Goal: Book appointment/travel/reservation

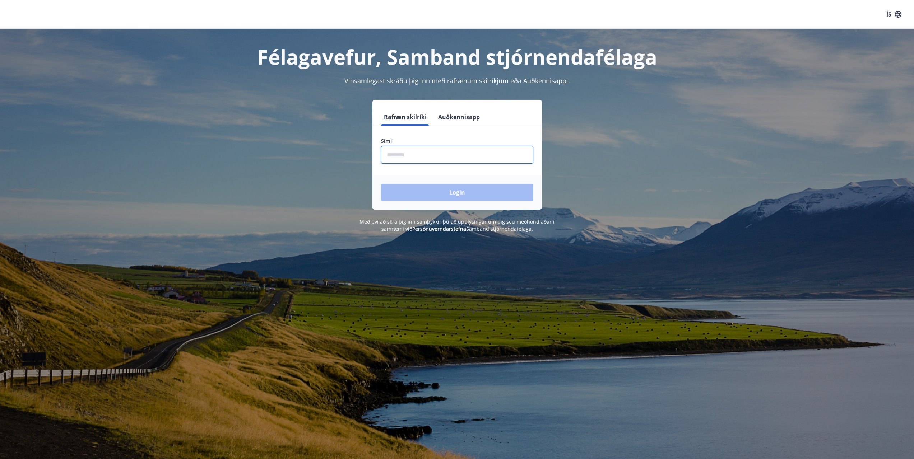
click at [406, 154] on input "phone" at bounding box center [457, 155] width 152 height 18
type input "********"
click at [478, 196] on button "Login" at bounding box center [457, 192] width 152 height 17
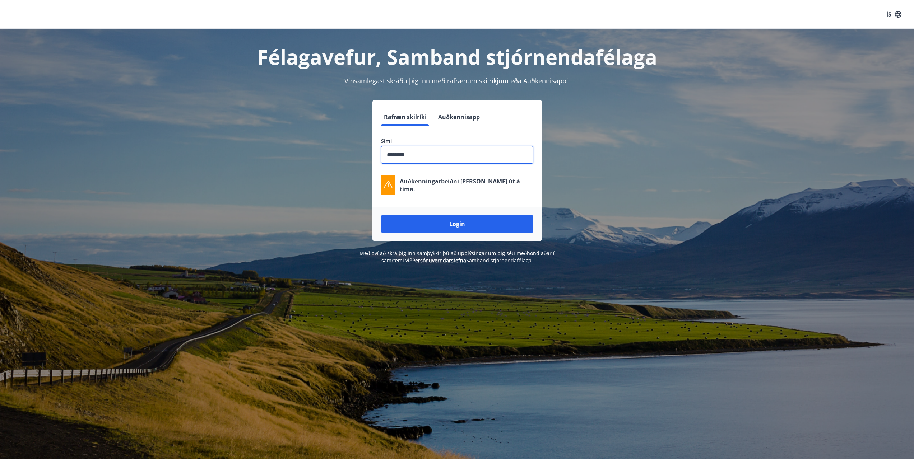
click at [438, 150] on input "phone" at bounding box center [457, 155] width 152 height 18
click at [404, 119] on button "Rafræn skilríki" at bounding box center [405, 116] width 48 height 17
drag, startPoint x: 457, startPoint y: 222, endPoint x: 370, endPoint y: 219, distance: 87.3
click at [456, 222] on button "Login" at bounding box center [457, 223] width 152 height 17
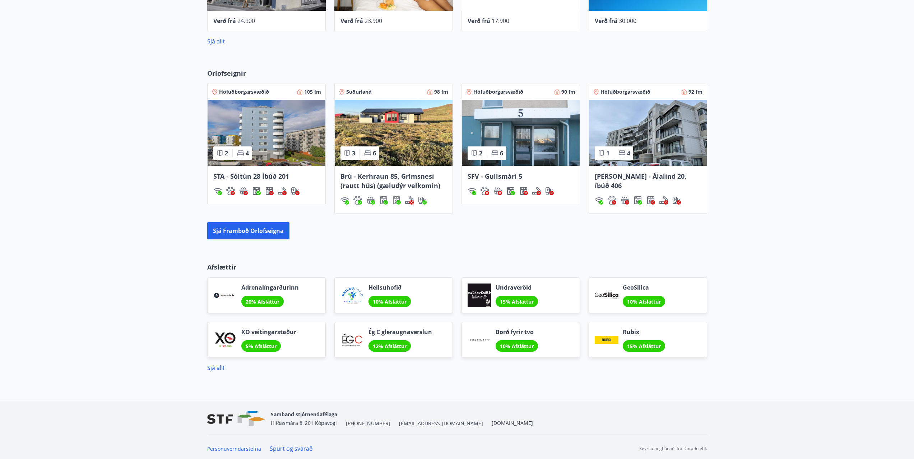
scroll to position [438, 0]
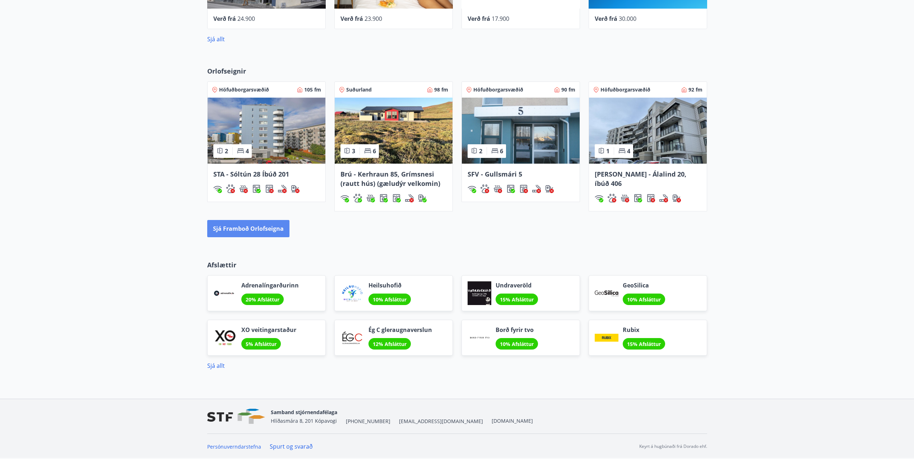
click at [238, 227] on button "Sjá framboð orlofseigna" at bounding box center [248, 228] width 82 height 17
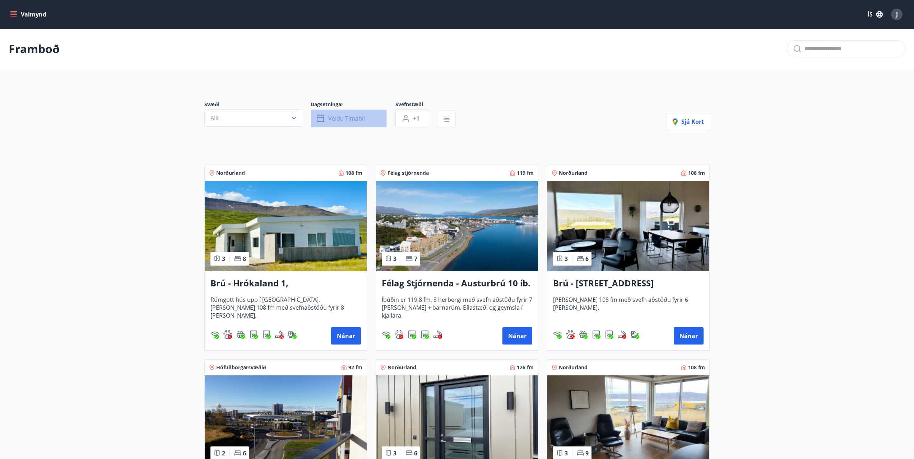
click at [340, 121] on span "Veldu tímabil" at bounding box center [346, 119] width 37 height 8
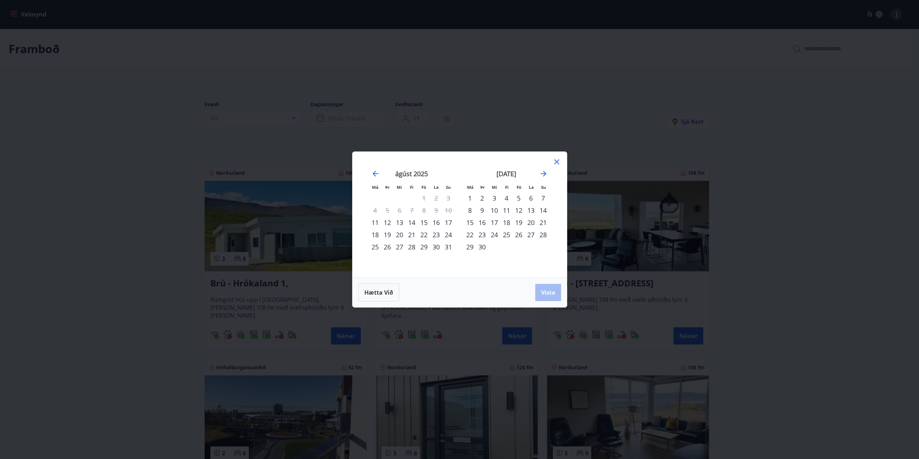
click at [424, 224] on div "15" at bounding box center [424, 223] width 12 height 12
click at [448, 222] on div "17" at bounding box center [448, 223] width 12 height 12
click at [556, 288] on button "Vista" at bounding box center [548, 292] width 26 height 17
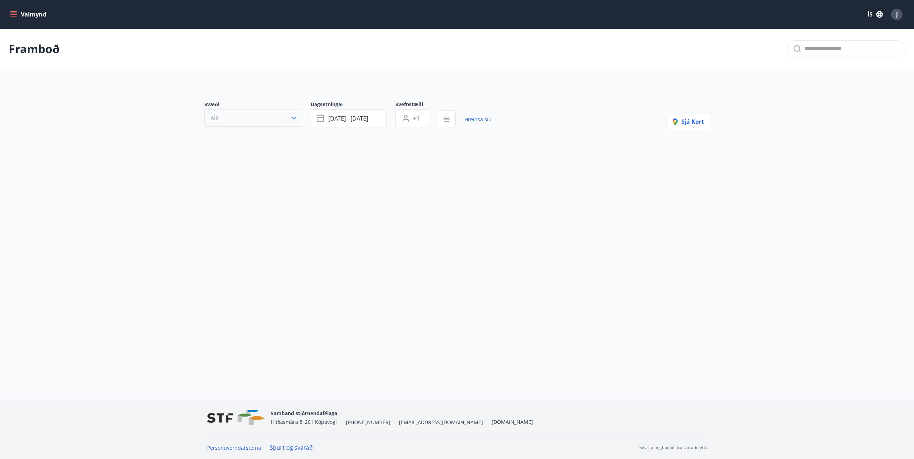
click at [295, 119] on icon "button" at bounding box center [293, 118] width 7 height 7
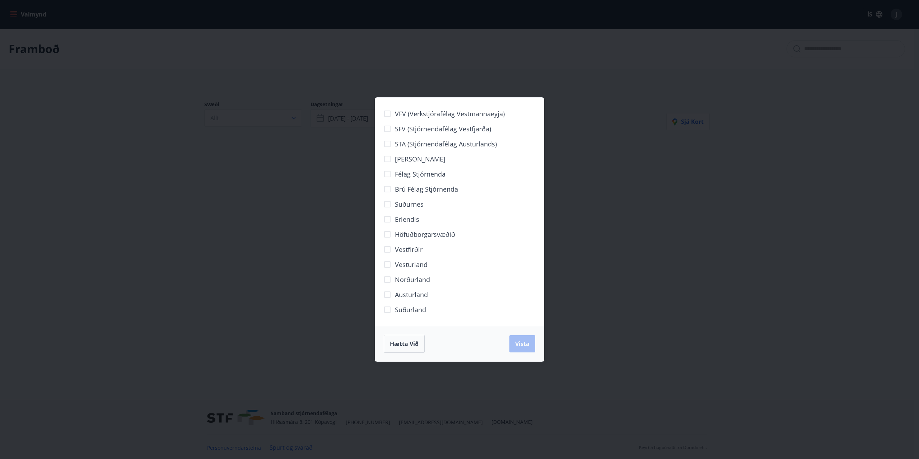
click at [293, 278] on div "VFV (Verkstjórafélag Vestmannaeyja) SFV (Stjórnendafélag Vestfjarða) STA (Stjór…" at bounding box center [459, 229] width 919 height 459
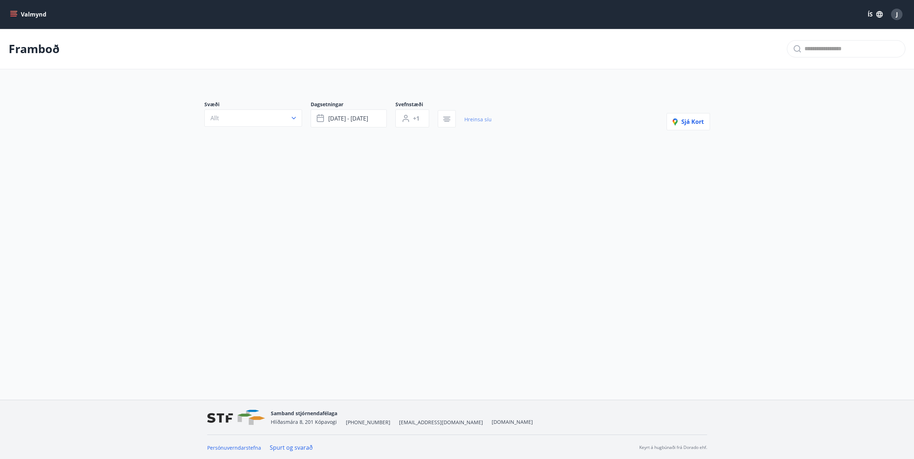
click at [483, 121] on link "Hreinsa síu" at bounding box center [477, 120] width 27 height 16
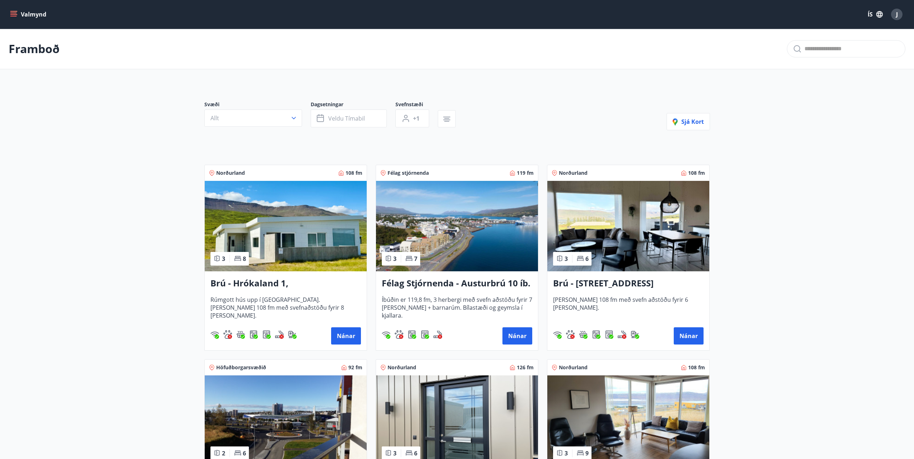
click at [13, 13] on icon "menu" at bounding box center [13, 13] width 6 height 1
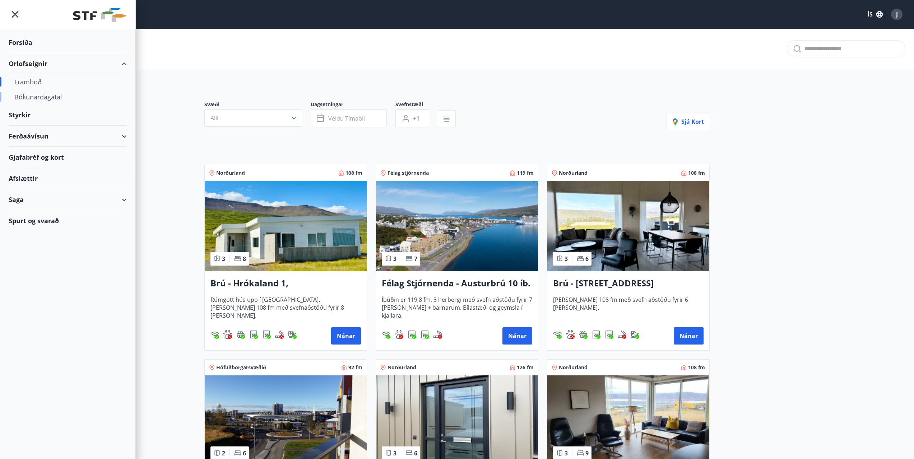
click at [43, 98] on div "Bókunardagatal" at bounding box center [67, 96] width 107 height 15
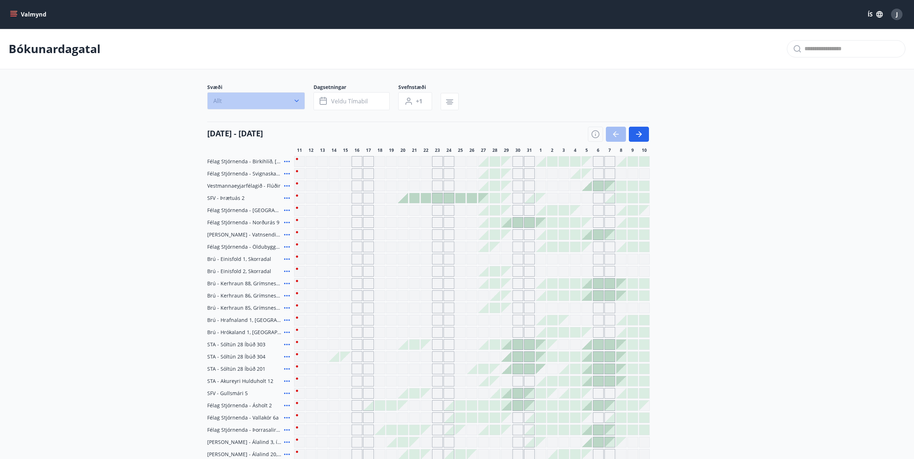
click at [294, 101] on icon "button" at bounding box center [296, 100] width 7 height 7
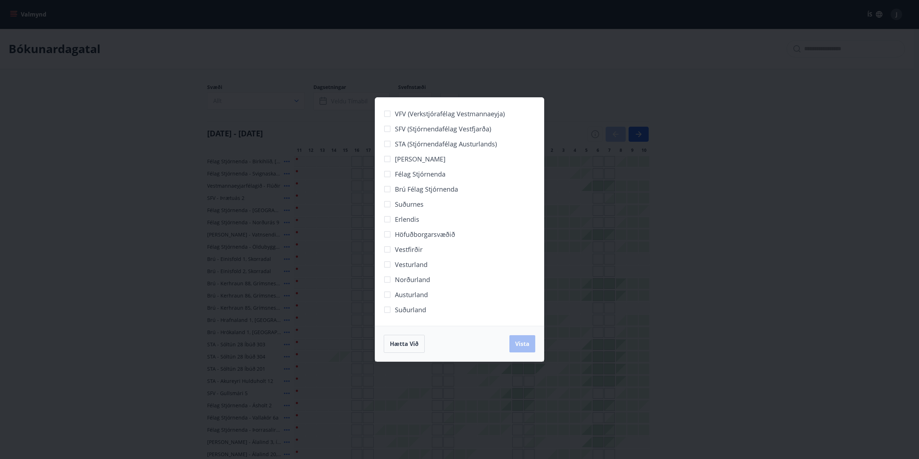
click at [795, 82] on div "VFV (Verkstjórafélag Vestmannaeyja) SFV (Stjórnendafélag Vestfjarða) STA (Stjór…" at bounding box center [459, 229] width 919 height 459
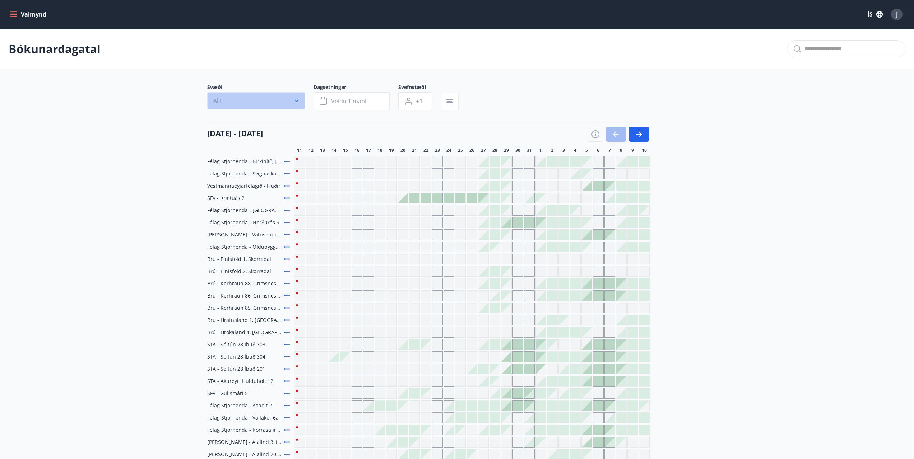
click at [294, 102] on icon "button" at bounding box center [296, 100] width 7 height 7
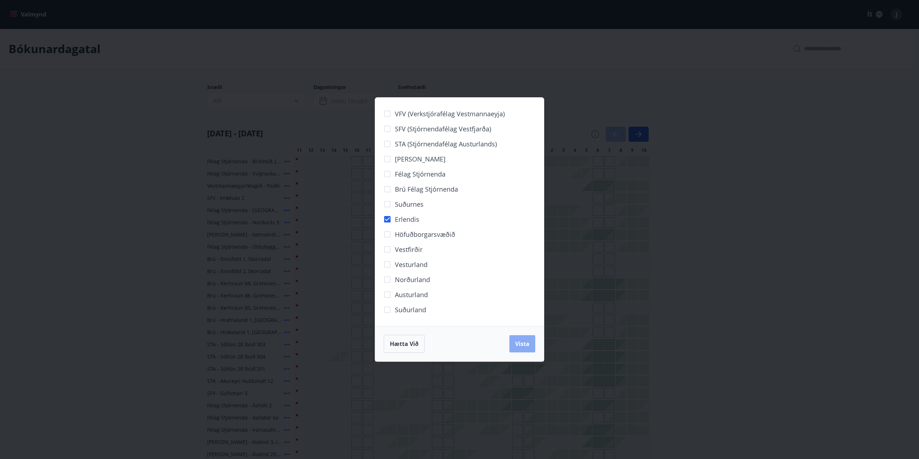
click at [528, 340] on span "Vista" at bounding box center [522, 344] width 14 height 8
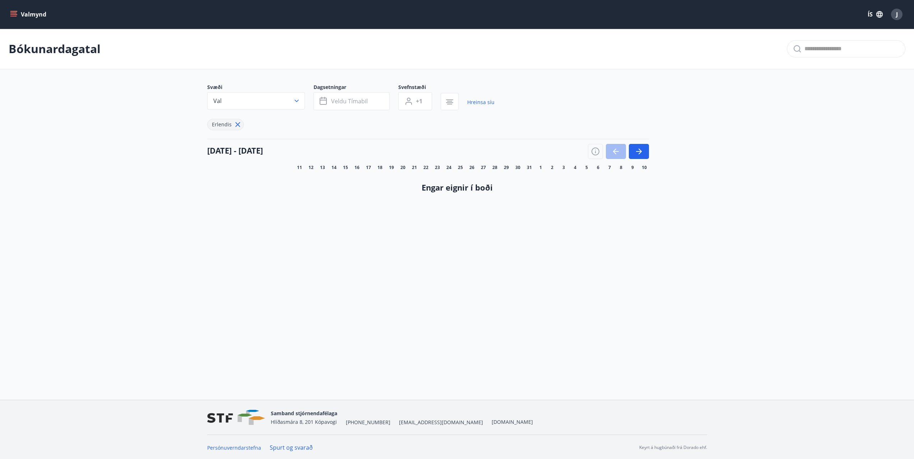
click at [237, 126] on icon at bounding box center [238, 125] width 8 height 8
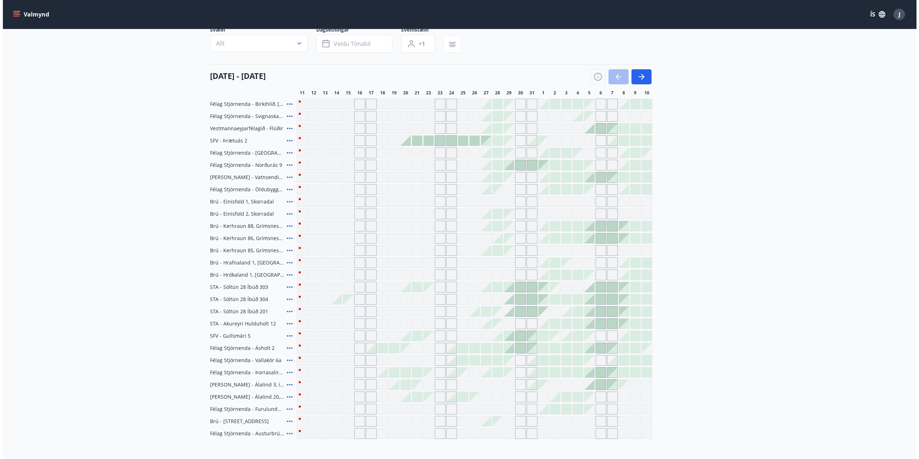
scroll to position [55, 0]
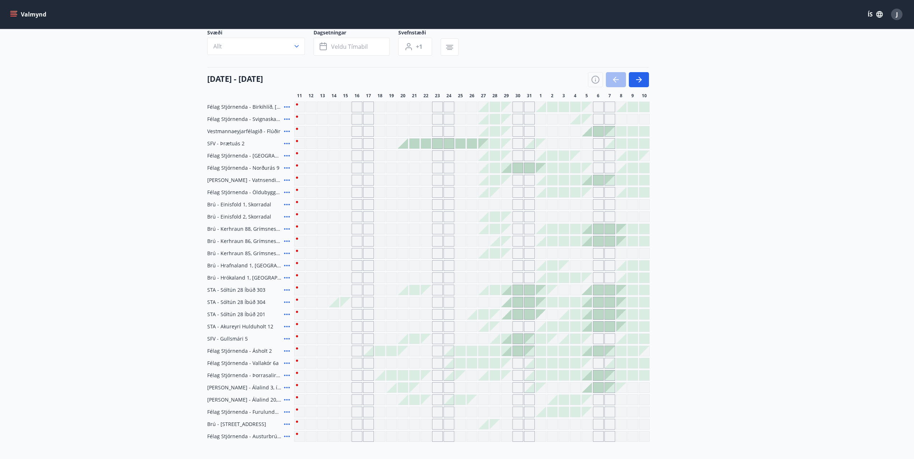
click at [517, 167] on div at bounding box center [518, 168] width 10 height 10
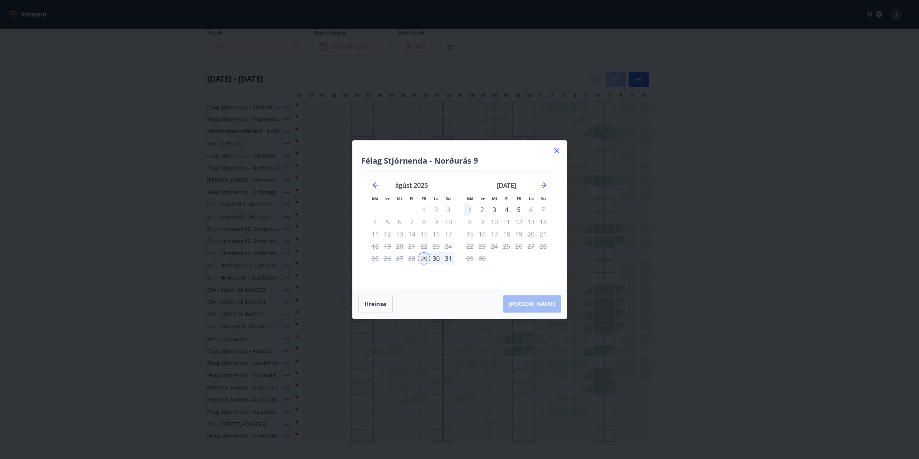
click at [557, 150] on icon at bounding box center [556, 150] width 1 height 1
click at [382, 299] on div "Gráir dagar eru ekki bókanlegir" at bounding box center [380, 302] width 11 height 11
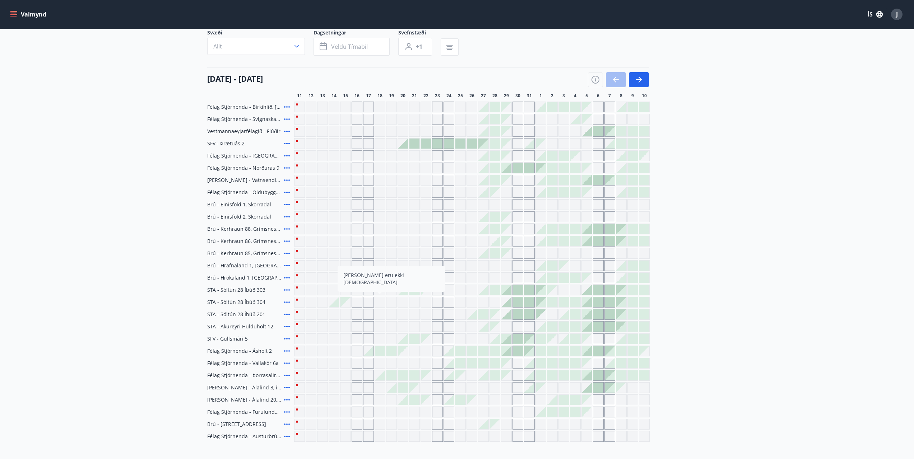
click at [286, 144] on icon at bounding box center [287, 143] width 9 height 9
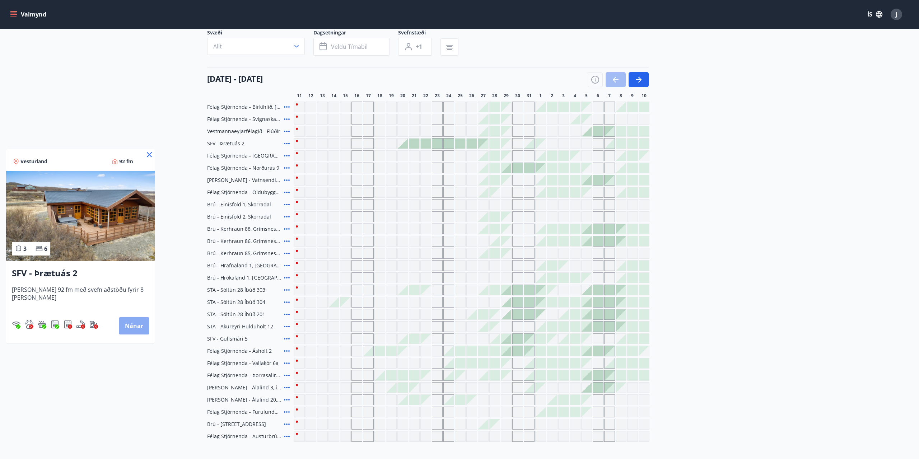
click at [124, 330] on button "Nánar" at bounding box center [134, 325] width 30 height 17
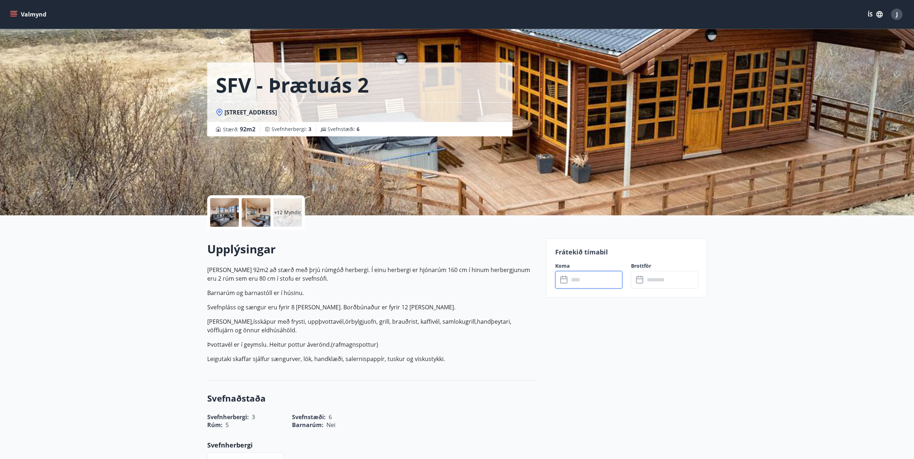
click at [569, 281] on input "text" at bounding box center [596, 280] width 54 height 18
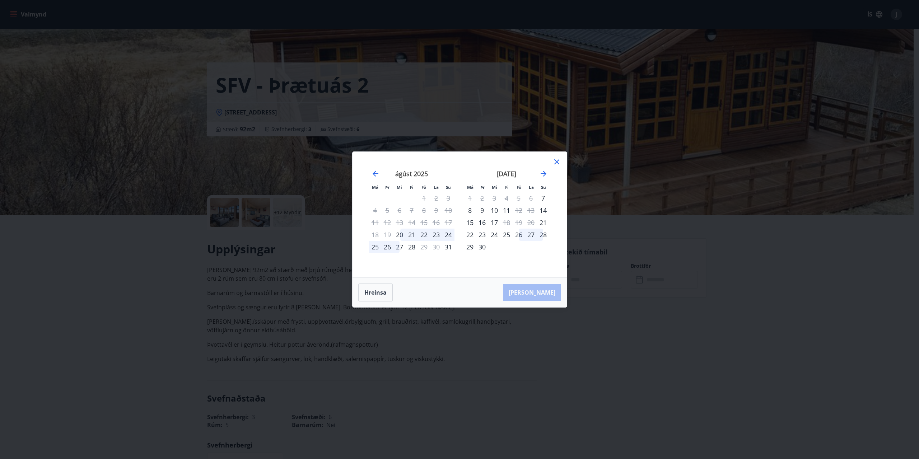
drag, startPoint x: 411, startPoint y: 237, endPoint x: 399, endPoint y: 246, distance: 15.7
click at [410, 237] on div "21" at bounding box center [412, 235] width 12 height 12
click at [411, 234] on div "21" at bounding box center [412, 235] width 12 height 12
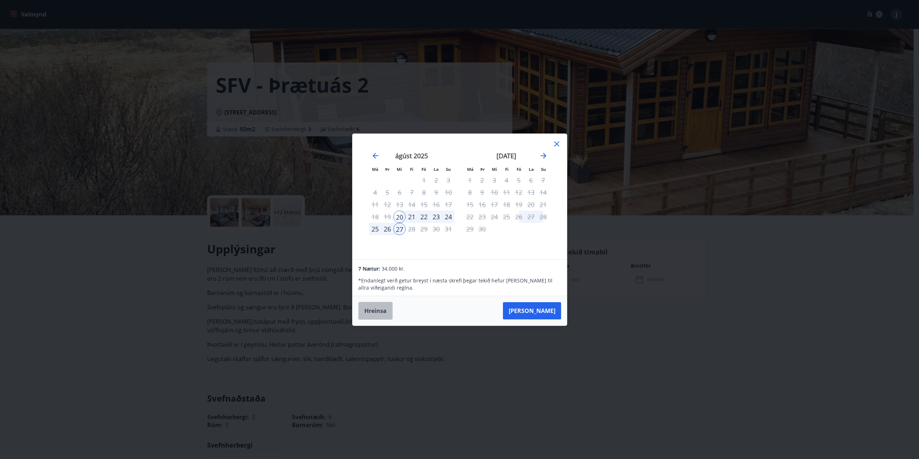
click at [380, 308] on button "Hreinsa" at bounding box center [375, 311] width 34 height 18
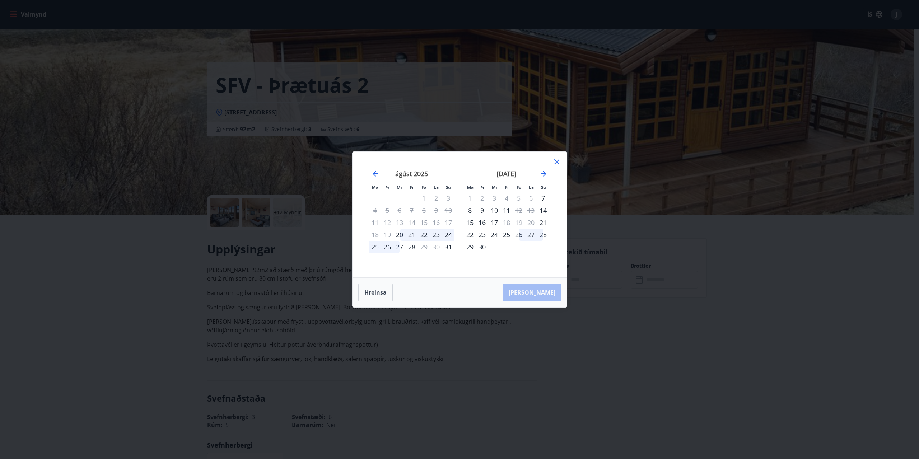
click at [522, 234] on div "26" at bounding box center [519, 235] width 12 height 12
click at [546, 235] on div "28" at bounding box center [543, 235] width 12 height 12
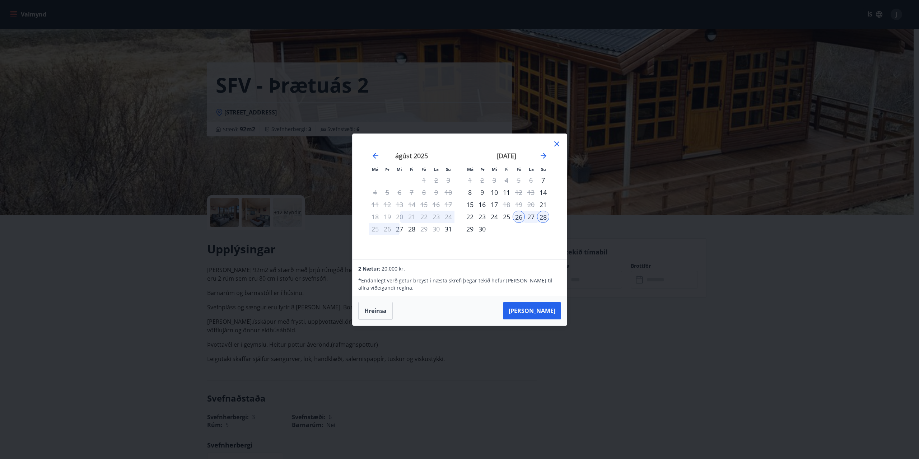
drag, startPoint x: 378, startPoint y: 311, endPoint x: 399, endPoint y: 310, distance: 20.9
click at [378, 311] on button "Hreinsa" at bounding box center [375, 311] width 34 height 18
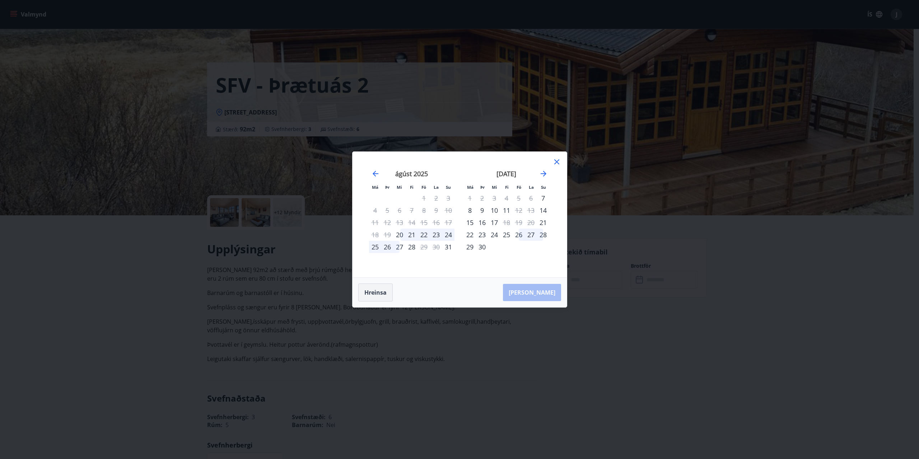
click at [382, 293] on button "Hreinsa" at bounding box center [375, 293] width 34 height 18
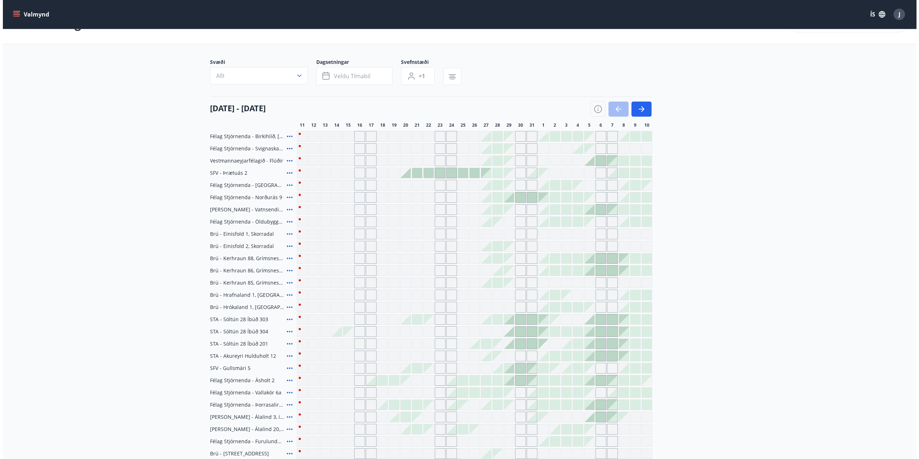
scroll to position [36, 0]
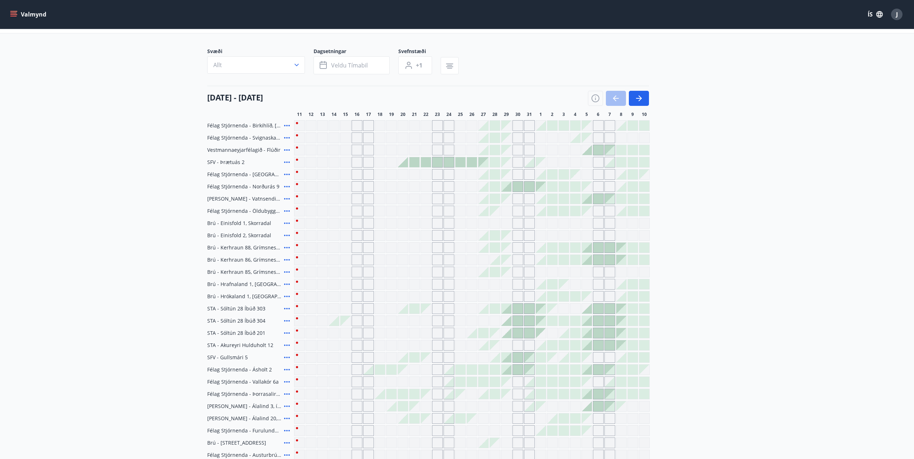
click at [600, 247] on div at bounding box center [598, 248] width 10 height 10
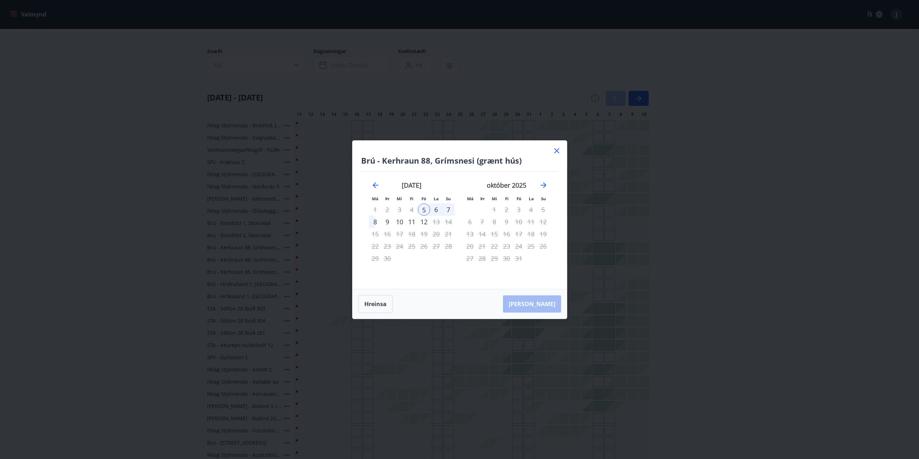
click at [425, 208] on div "5" at bounding box center [424, 210] width 12 height 12
click at [376, 223] on div "8" at bounding box center [375, 222] width 12 height 12
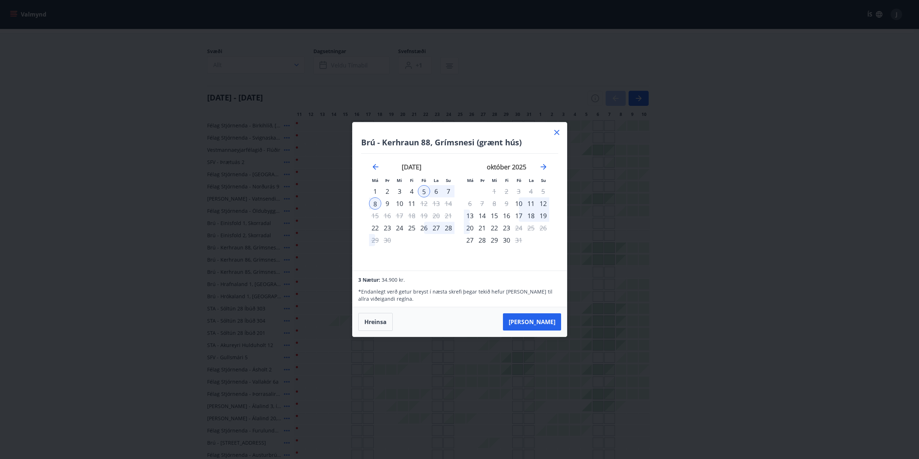
click at [427, 189] on div "5" at bounding box center [424, 191] width 12 height 12
click at [450, 189] on div "7" at bounding box center [448, 191] width 12 height 12
click at [381, 321] on button "Hreinsa" at bounding box center [375, 322] width 34 height 18
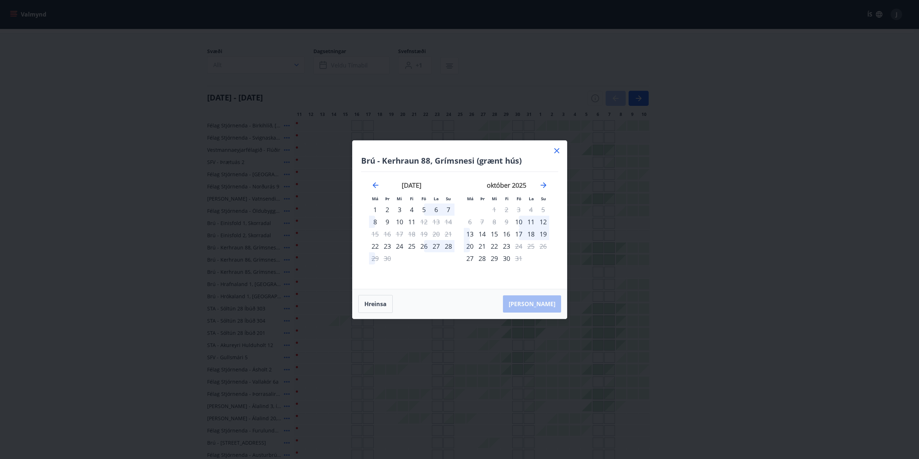
click at [427, 210] on div "5" at bounding box center [424, 210] width 12 height 12
click at [447, 211] on div "7" at bounding box center [448, 210] width 12 height 12
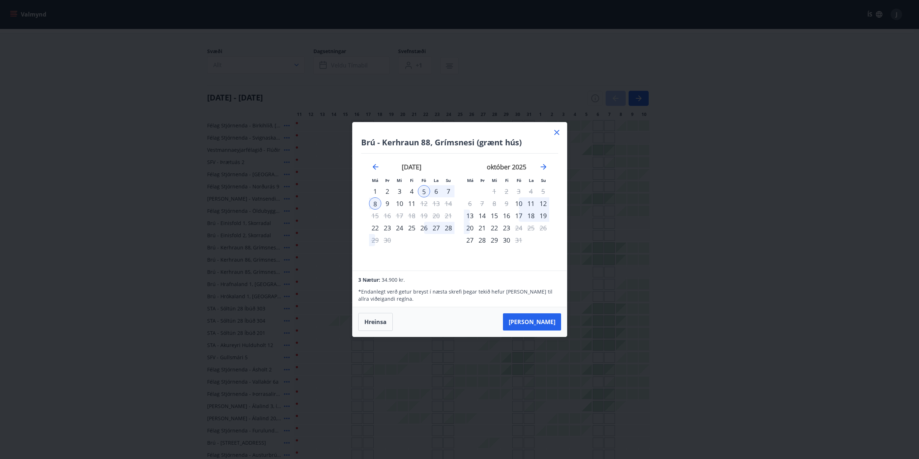
click at [559, 129] on icon at bounding box center [557, 132] width 9 height 9
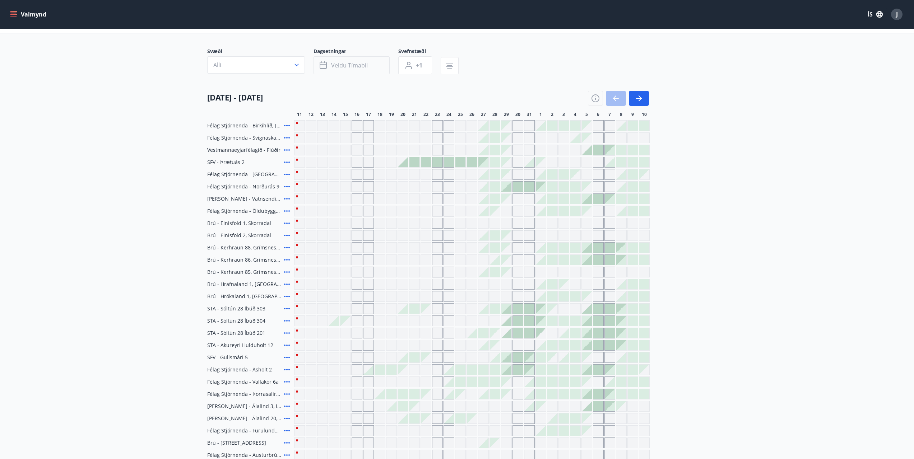
click at [347, 68] on span "Veldu tímabil" at bounding box center [349, 65] width 37 height 8
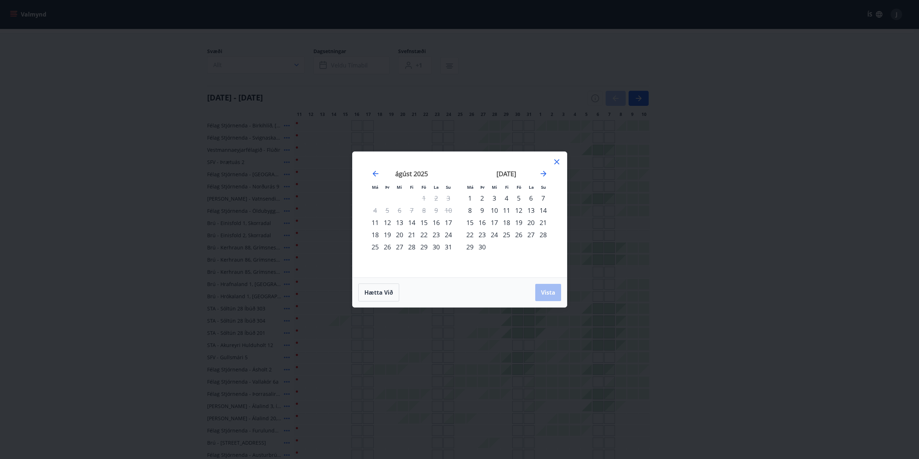
click at [401, 223] on div "13" at bounding box center [400, 223] width 12 height 12
click at [385, 234] on div "19" at bounding box center [387, 235] width 12 height 12
click at [538, 291] on button "Vista" at bounding box center [548, 292] width 26 height 17
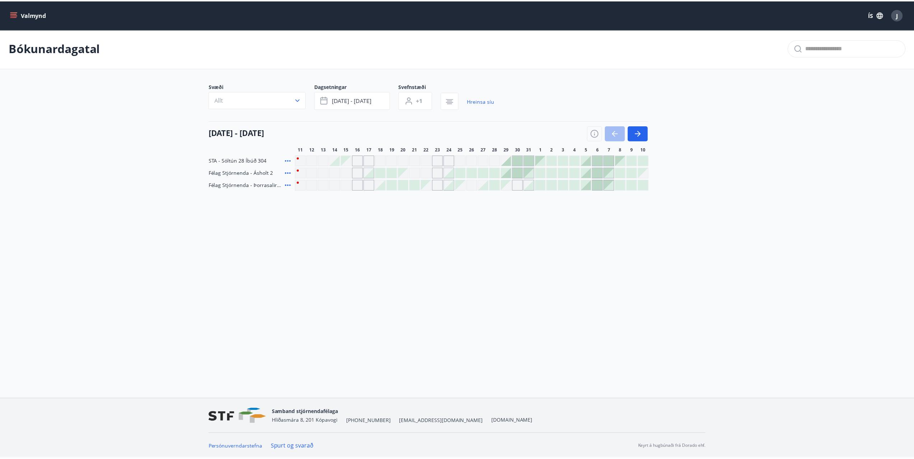
scroll to position [1, 0]
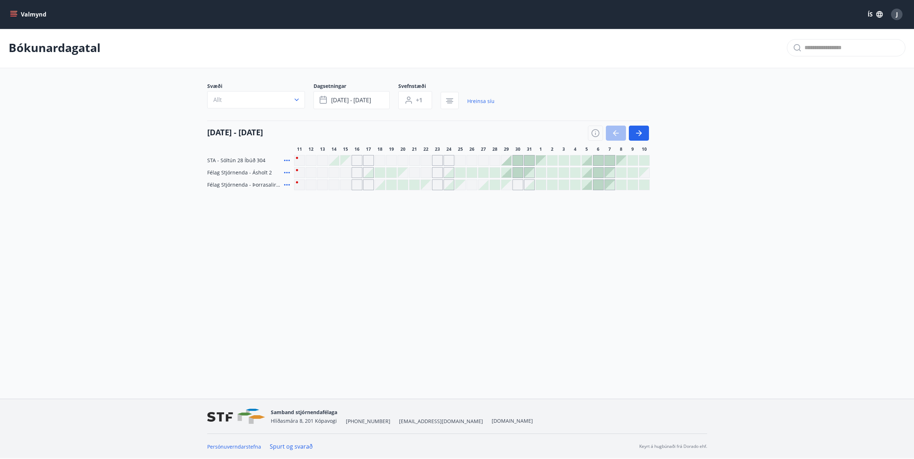
click at [283, 172] on icon at bounding box center [287, 172] width 9 height 9
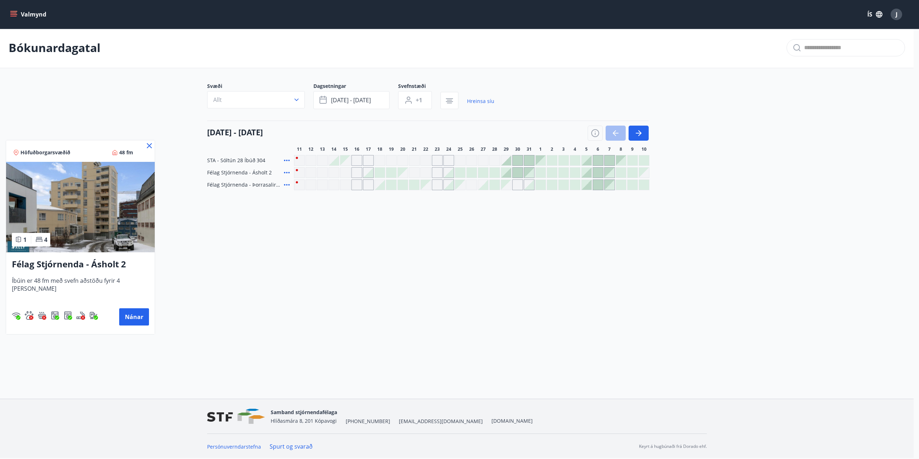
click at [145, 146] on icon at bounding box center [149, 145] width 9 height 9
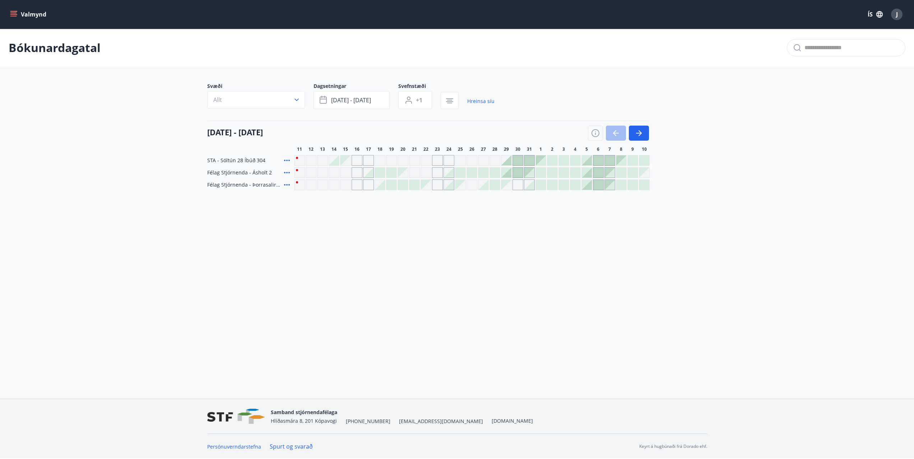
click at [288, 183] on icon at bounding box center [287, 185] width 9 height 9
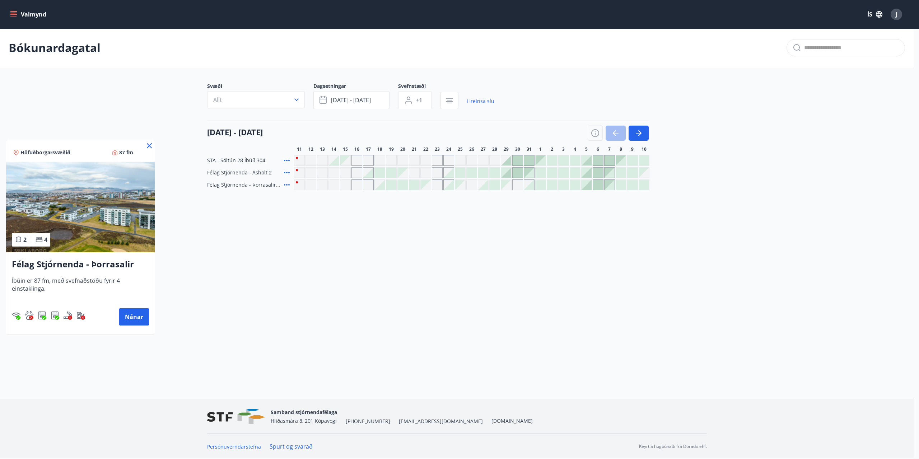
click at [368, 98] on div at bounding box center [459, 229] width 919 height 459
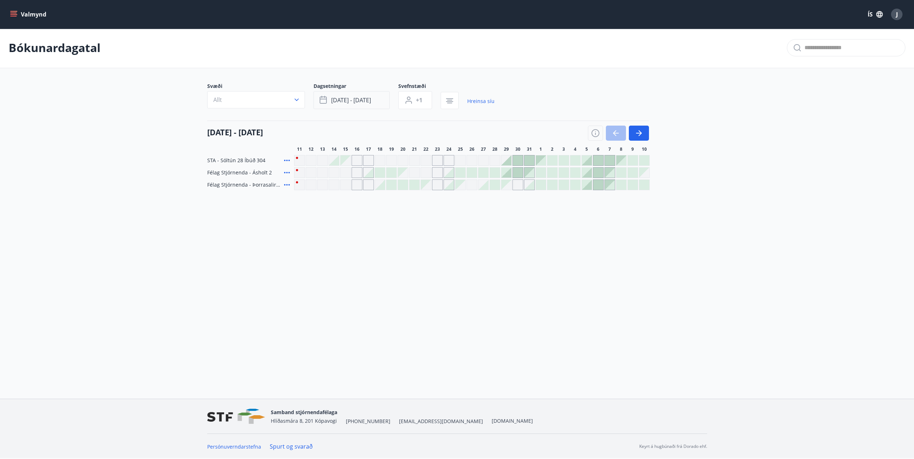
click at [344, 100] on span "[DATE] - [DATE]" at bounding box center [351, 100] width 40 height 8
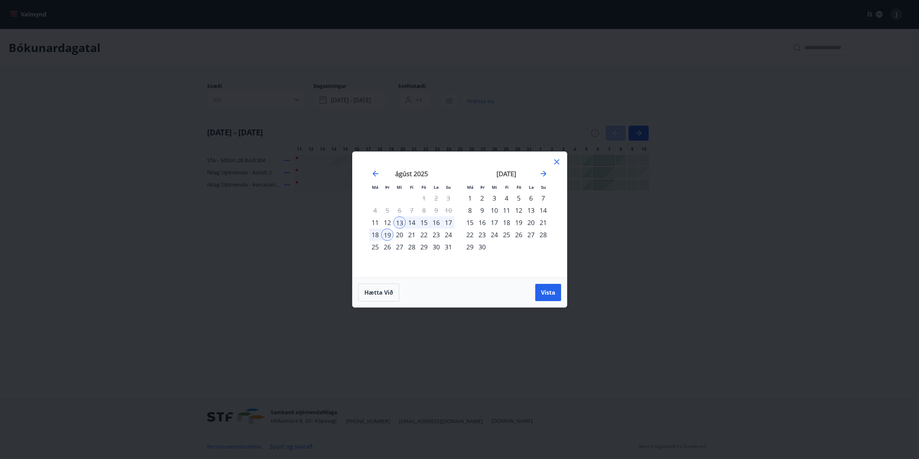
click at [423, 221] on div "15" at bounding box center [424, 223] width 12 height 12
click at [372, 235] on div "18" at bounding box center [375, 235] width 12 height 12
click at [553, 292] on span "Vista" at bounding box center [548, 293] width 14 height 8
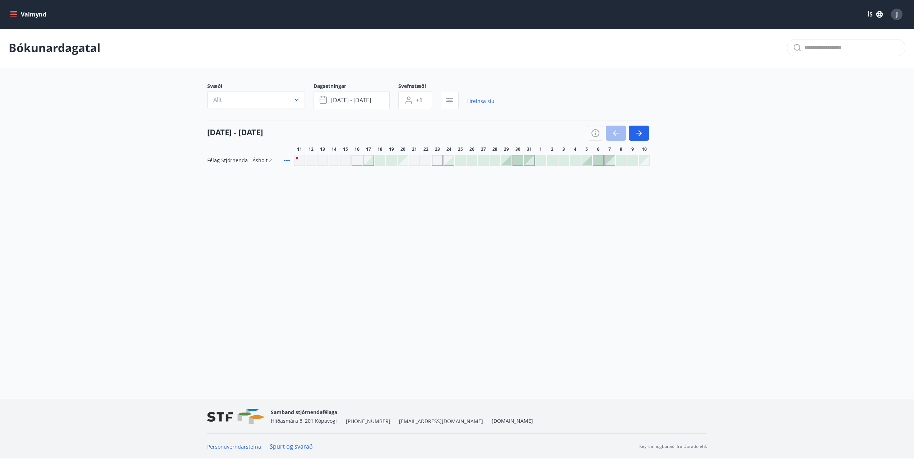
click at [288, 160] on icon at bounding box center [287, 160] width 9 height 9
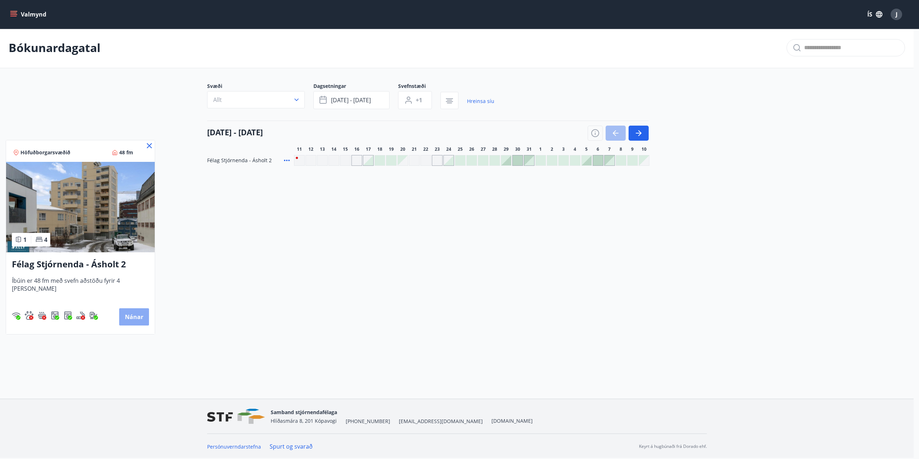
click at [122, 314] on button "Nánar" at bounding box center [134, 316] width 30 height 17
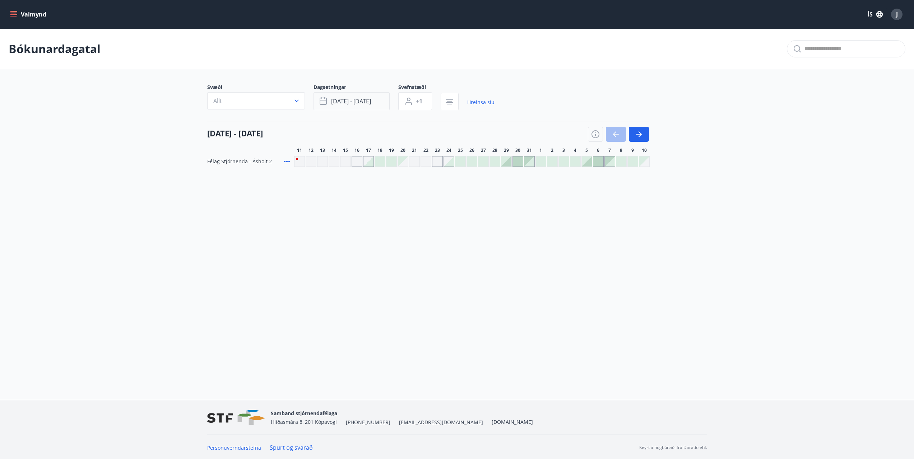
click at [376, 99] on button "[DATE] - [DATE]" at bounding box center [351, 101] width 76 height 18
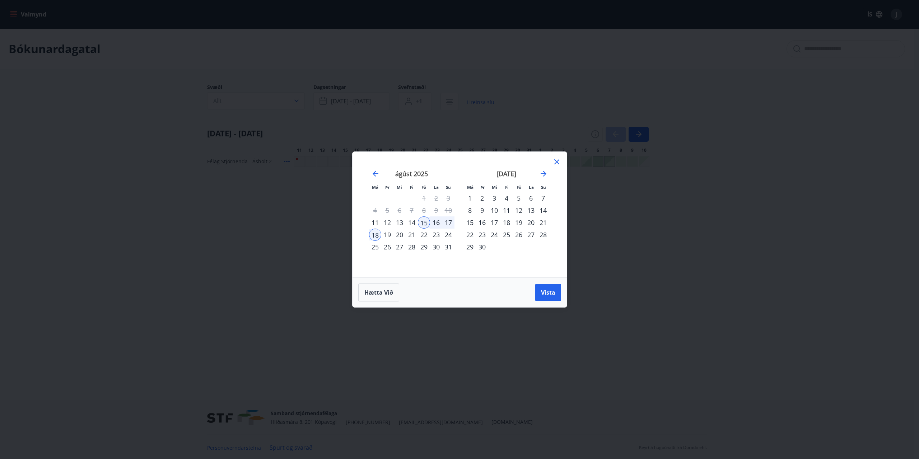
click at [413, 223] on div "14" at bounding box center [412, 223] width 12 height 12
click at [380, 234] on div "18" at bounding box center [375, 235] width 12 height 12
drag, startPoint x: 558, startPoint y: 288, endPoint x: 554, endPoint y: 287, distance: 4.5
click at [558, 288] on button "Vista" at bounding box center [548, 292] width 26 height 17
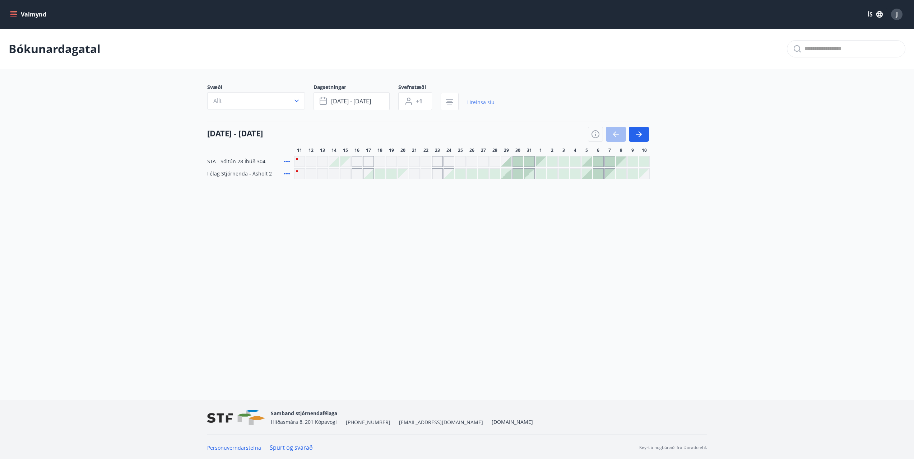
click at [479, 100] on link "Hreinsa síu" at bounding box center [480, 102] width 27 height 16
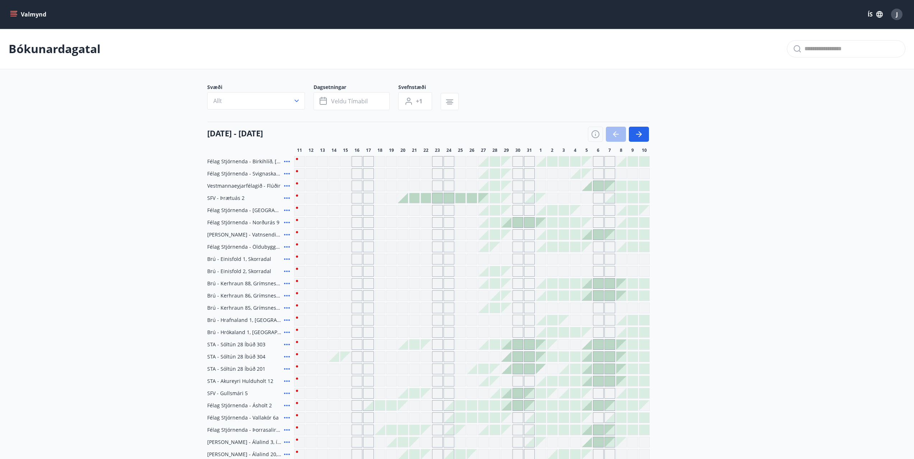
click at [640, 131] on icon "button" at bounding box center [639, 134] width 9 height 9
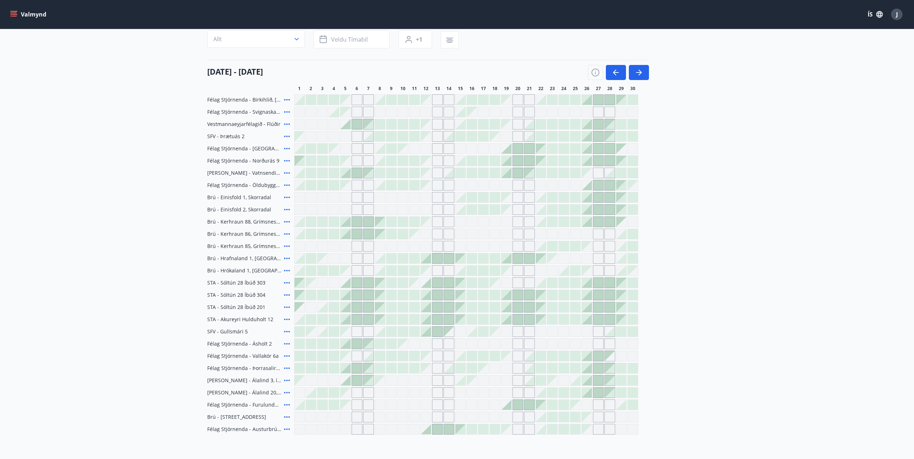
scroll to position [55, 0]
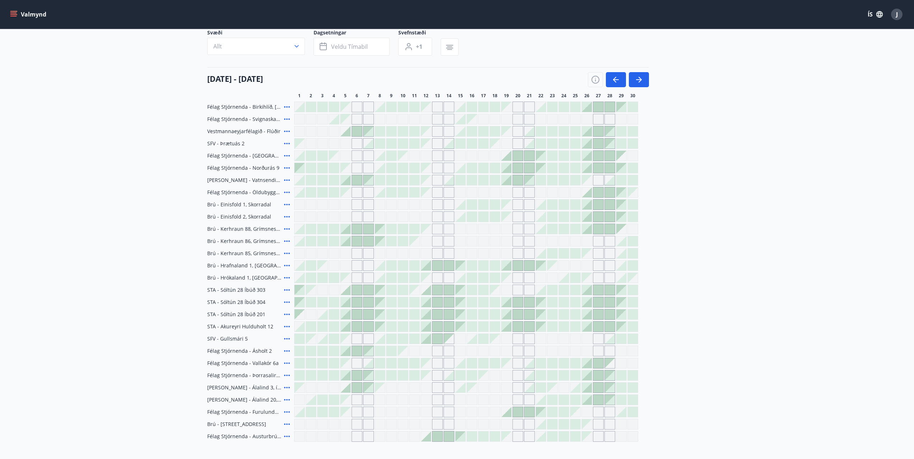
click at [10, 11] on icon "menu" at bounding box center [13, 14] width 7 height 7
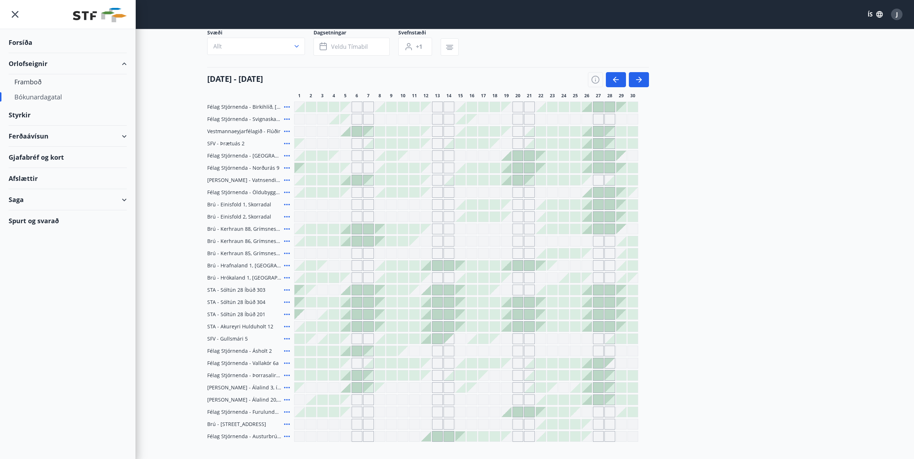
click at [44, 136] on div "Ferðaávísun" at bounding box center [68, 136] width 118 height 21
click at [124, 136] on div "Ferðaávísun" at bounding box center [68, 136] width 118 height 21
click at [22, 43] on div "Forsíða" at bounding box center [68, 42] width 118 height 21
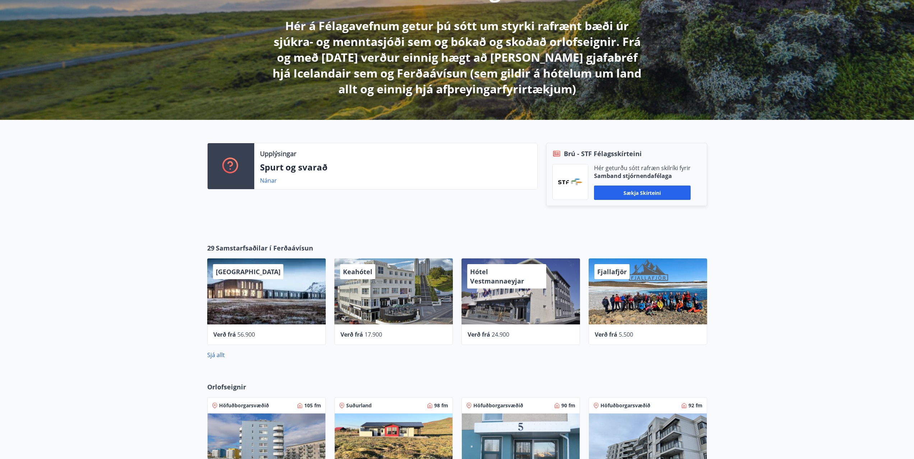
scroll to position [126, 0]
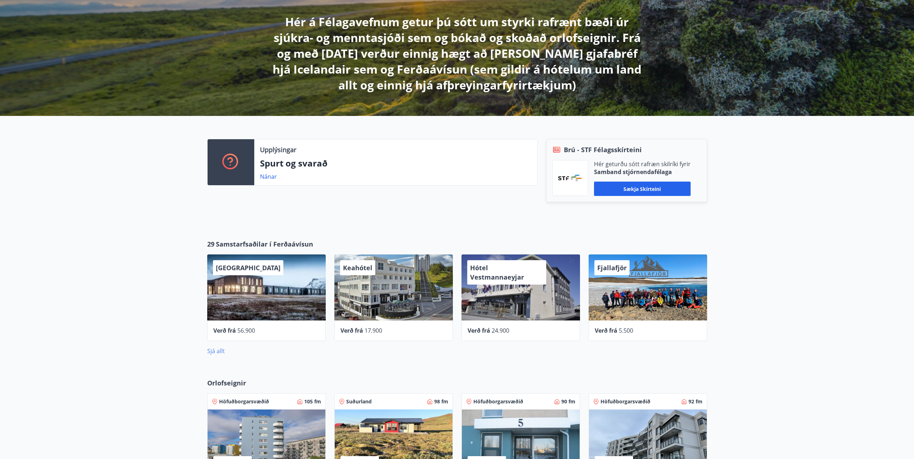
click at [211, 351] on link "Sjá allt" at bounding box center [216, 351] width 18 height 8
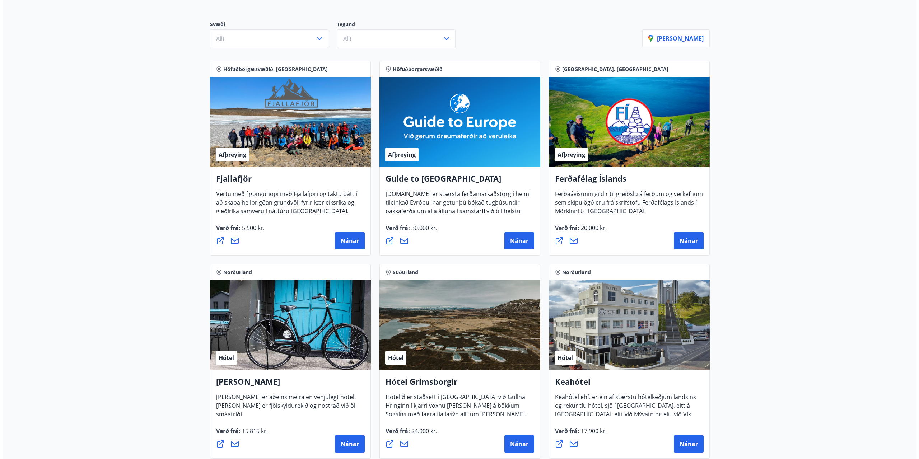
scroll to position [72, 0]
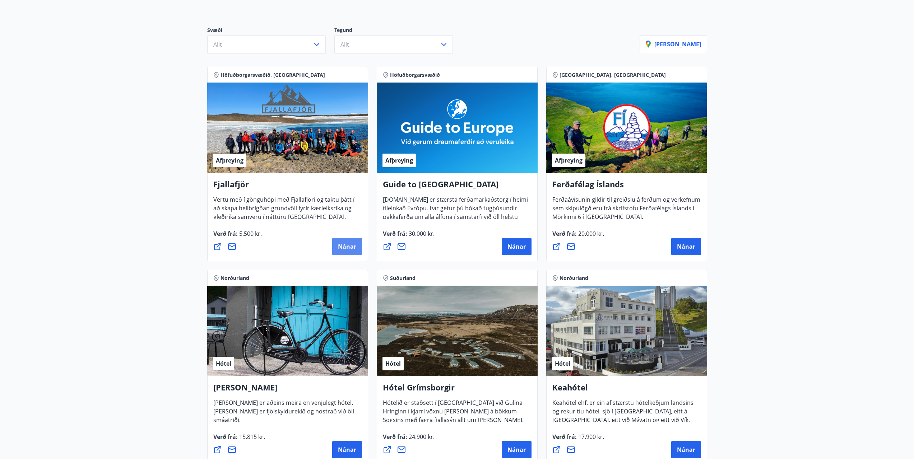
click at [351, 247] on span "Nánar" at bounding box center [347, 247] width 18 height 8
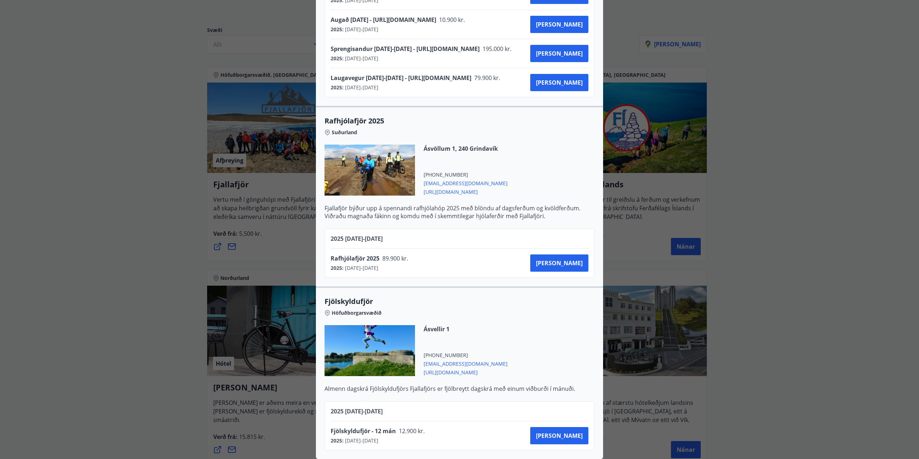
scroll to position [1230, 0]
click at [844, 149] on div "Fjallafjör Til að [PERSON_NAME] þarf að hafa samband við Fjallafjör og taka fra…" at bounding box center [459, 229] width 919 height 459
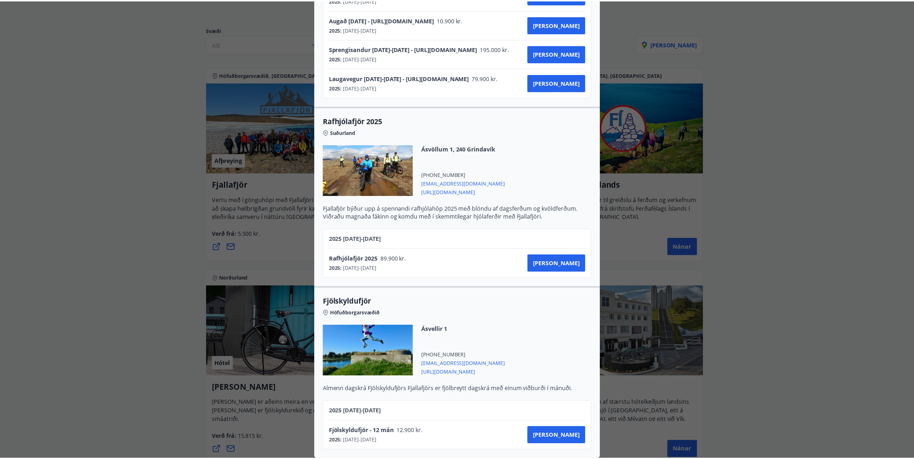
scroll to position [0, 0]
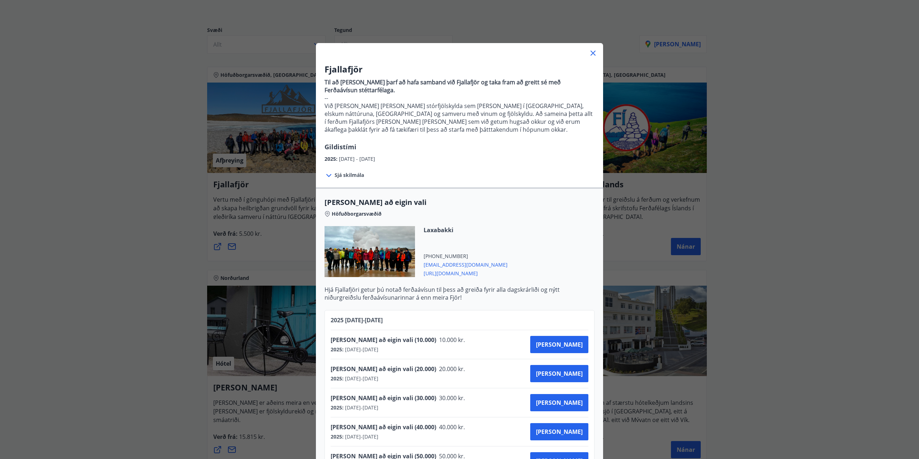
click at [591, 55] on icon at bounding box center [593, 53] width 9 height 9
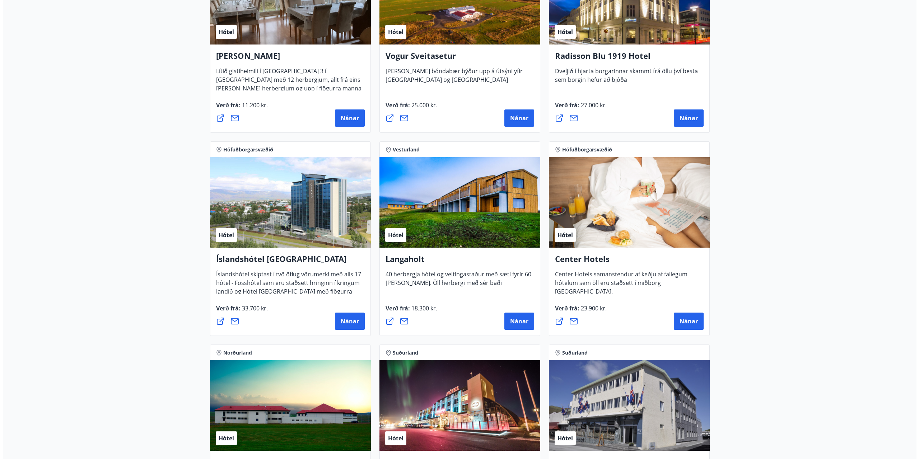
scroll to position [1436, 0]
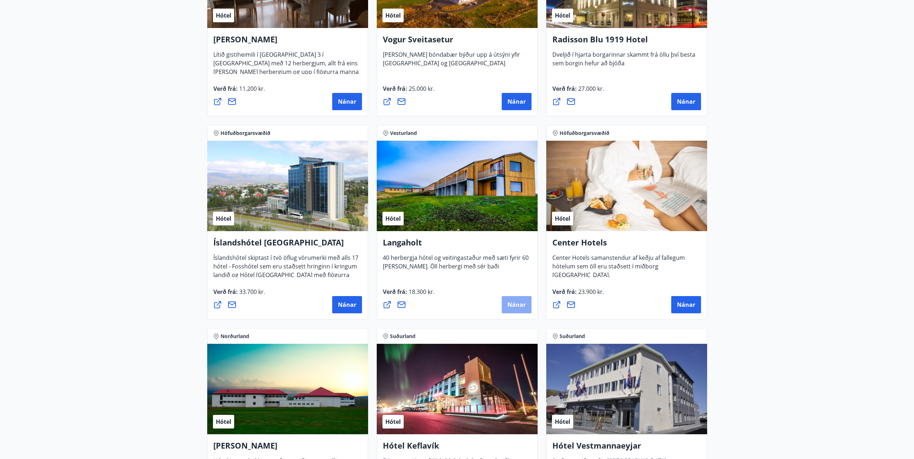
click at [514, 305] on span "Nánar" at bounding box center [516, 305] width 18 height 8
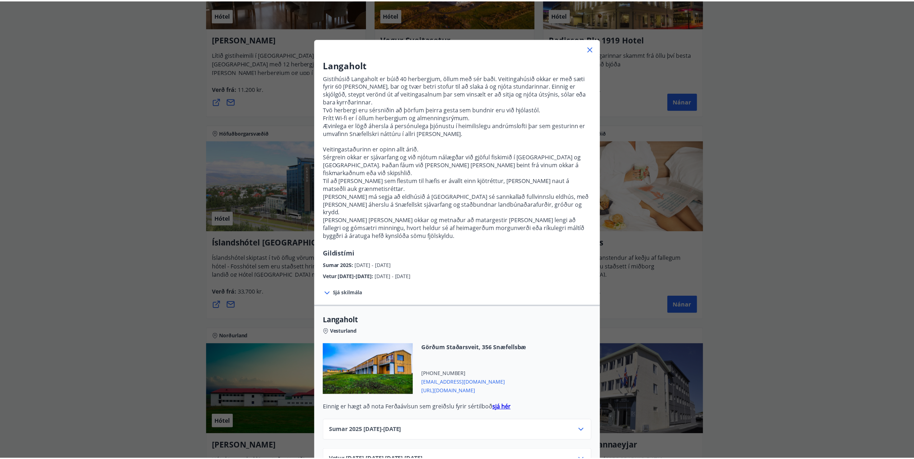
scroll to position [6, 0]
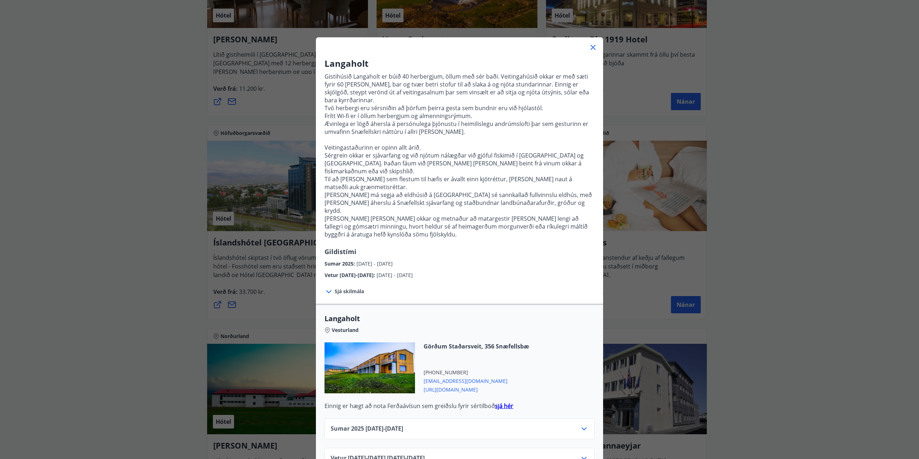
click at [592, 46] on icon at bounding box center [593, 47] width 5 height 5
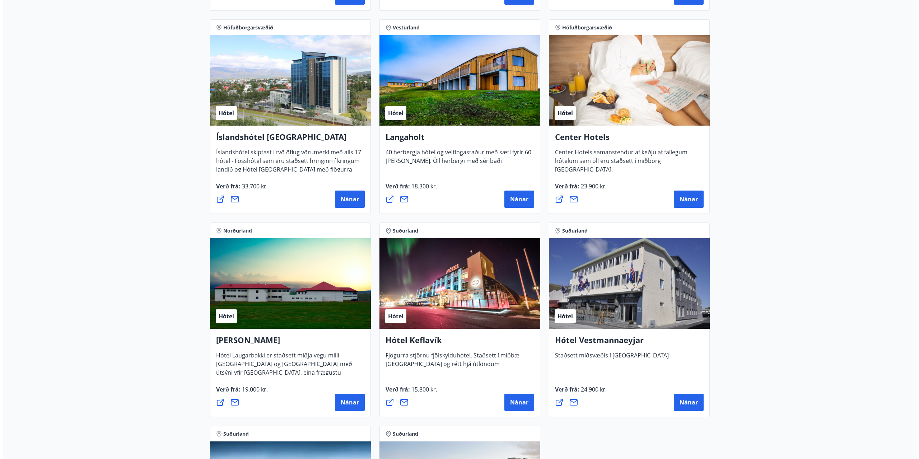
scroll to position [1544, 0]
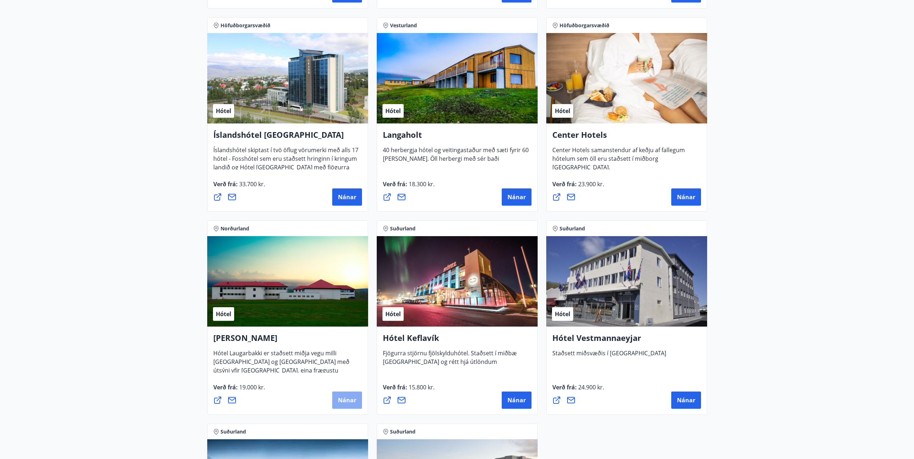
click at [349, 402] on span "Nánar" at bounding box center [347, 400] width 18 height 8
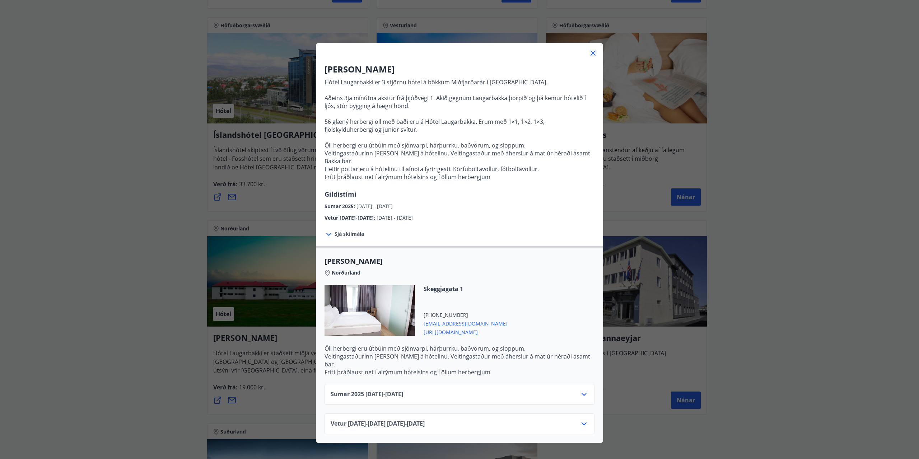
click at [328, 230] on icon at bounding box center [329, 234] width 9 height 9
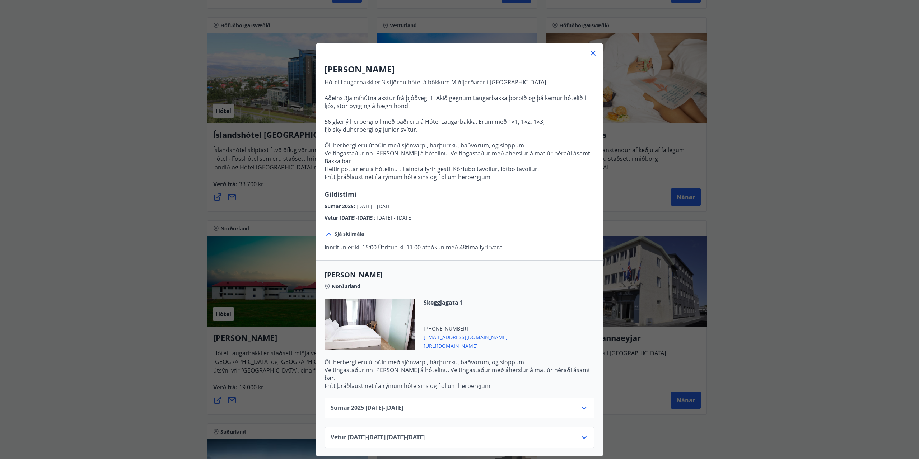
click at [582, 404] on icon at bounding box center [584, 408] width 9 height 9
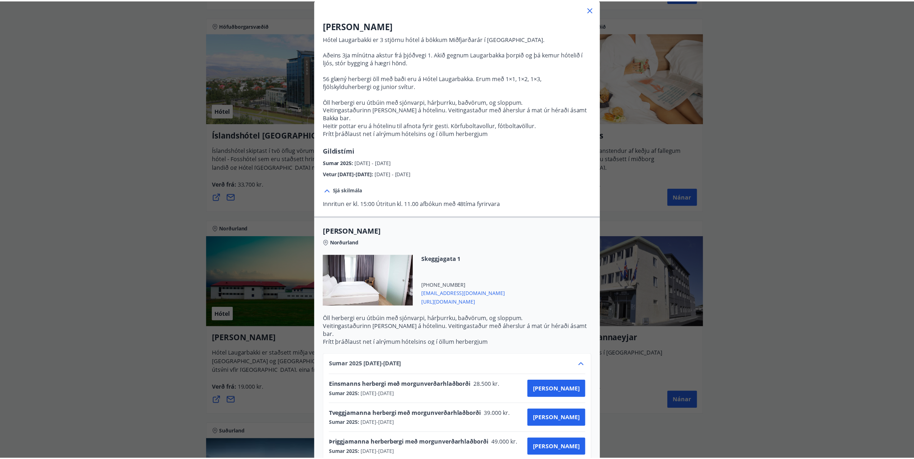
scroll to position [0, 0]
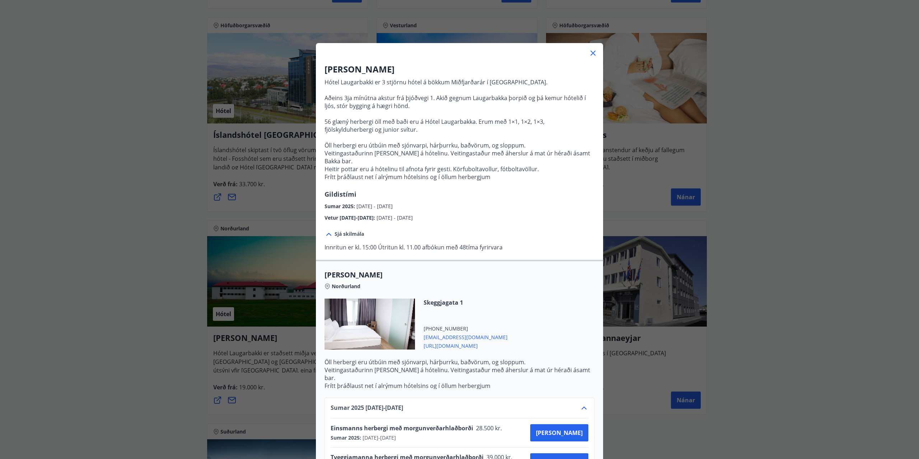
click at [590, 50] on icon at bounding box center [593, 53] width 9 height 9
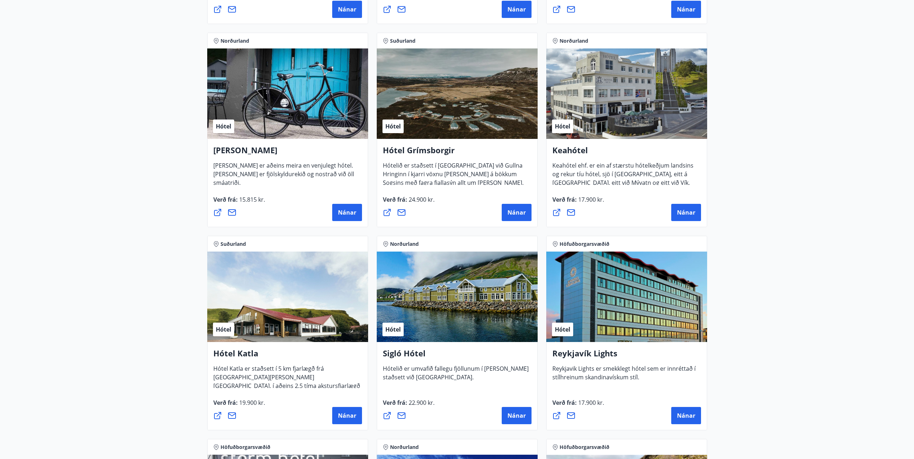
scroll to position [323, 0]
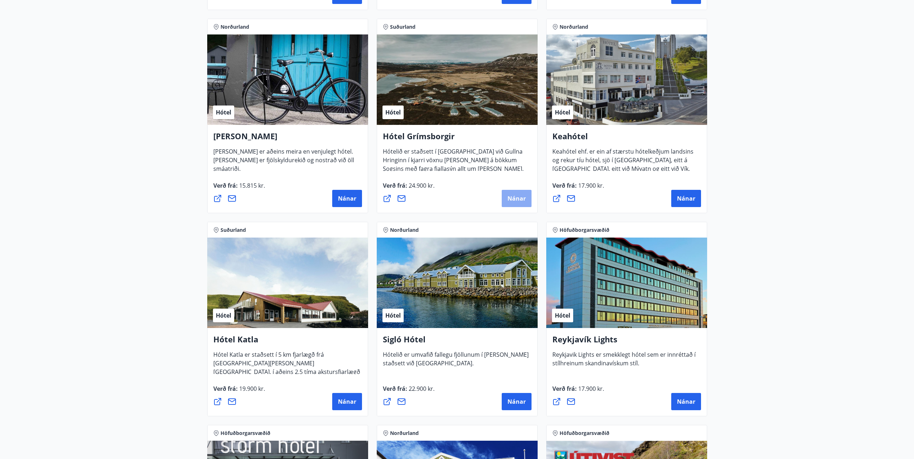
click at [517, 198] on span "Nánar" at bounding box center [516, 199] width 18 height 8
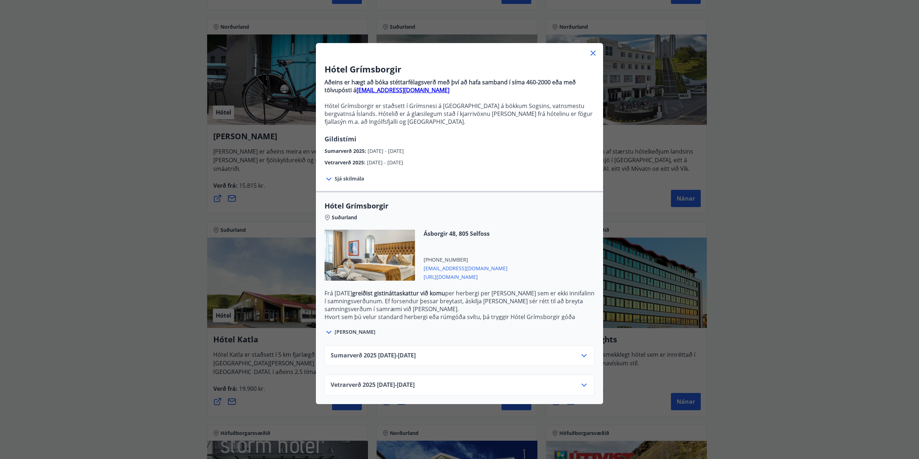
click at [592, 51] on icon at bounding box center [593, 53] width 5 height 5
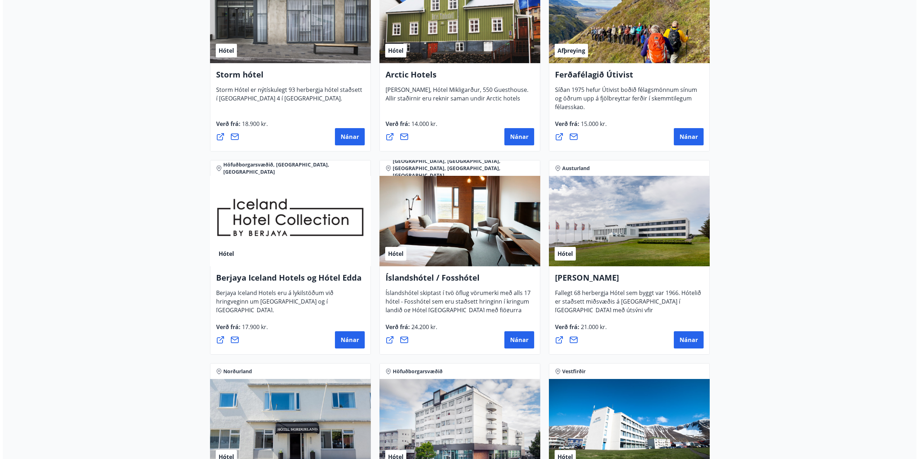
scroll to position [826, 0]
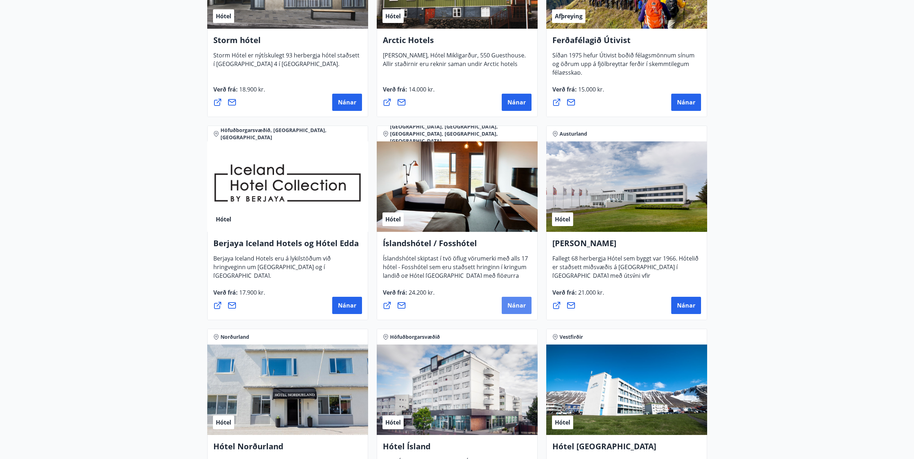
click at [506, 301] on button "Nánar" at bounding box center [517, 305] width 30 height 17
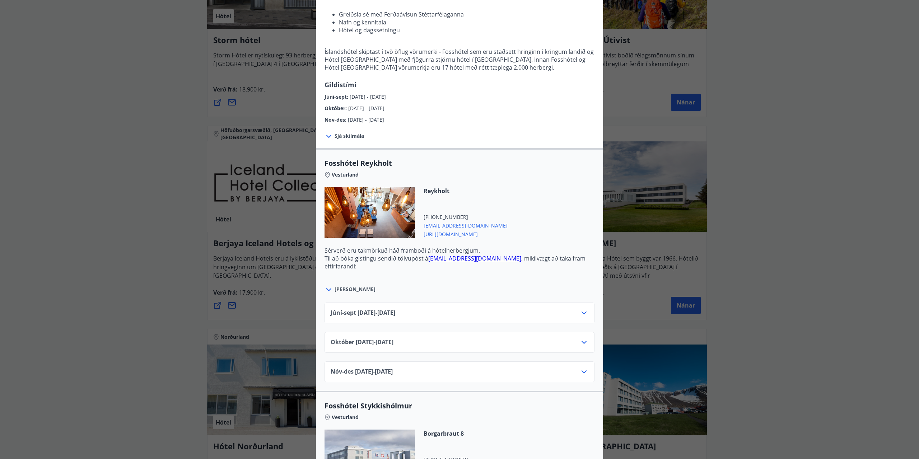
scroll to position [144, 0]
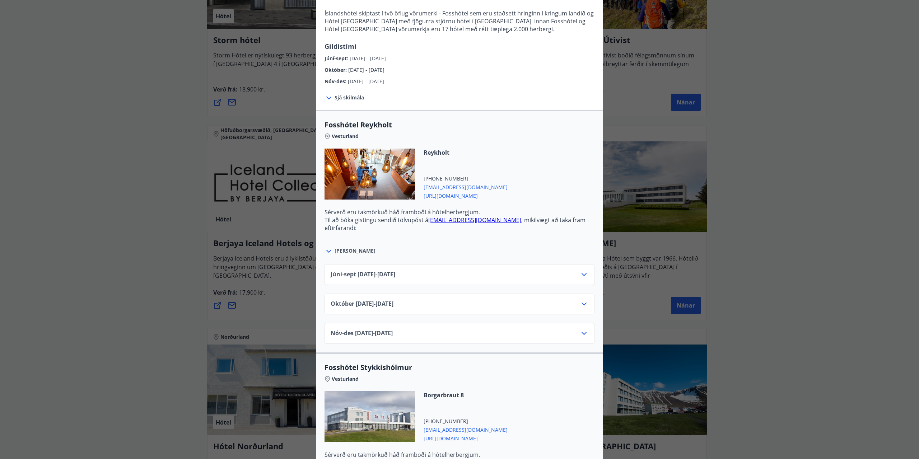
click at [580, 275] on icon at bounding box center [584, 274] width 9 height 9
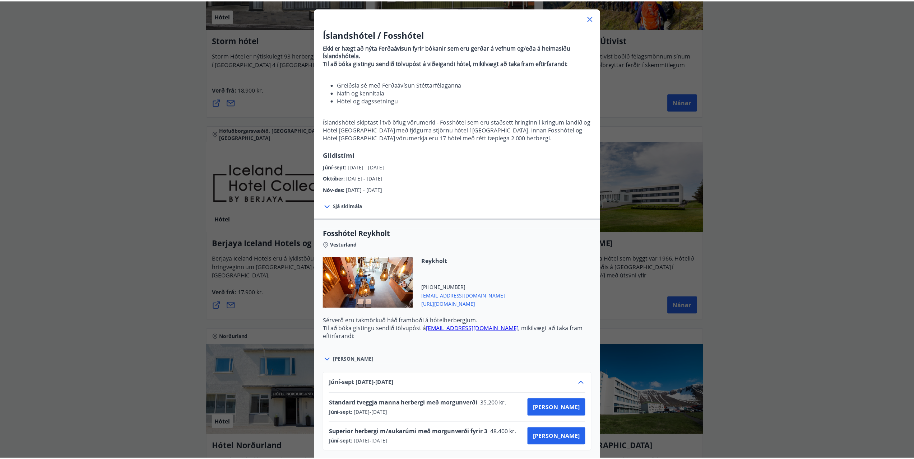
scroll to position [0, 0]
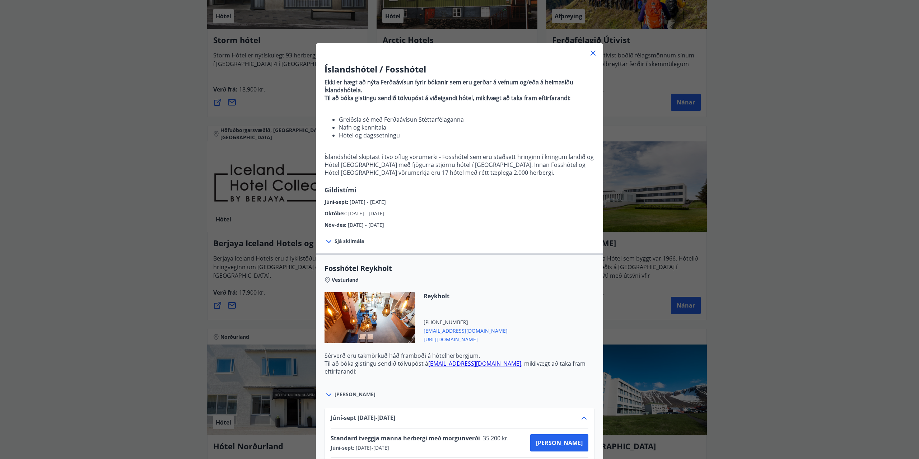
click at [589, 52] on icon at bounding box center [593, 53] width 9 height 9
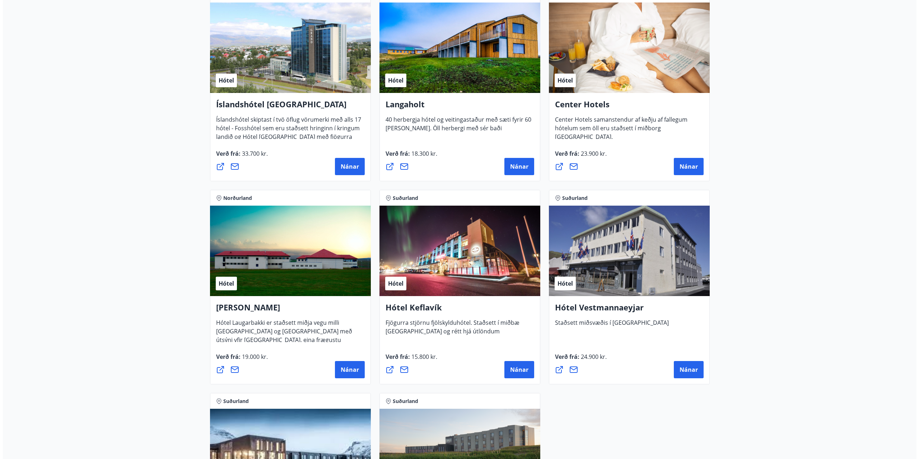
scroll to position [1580, 0]
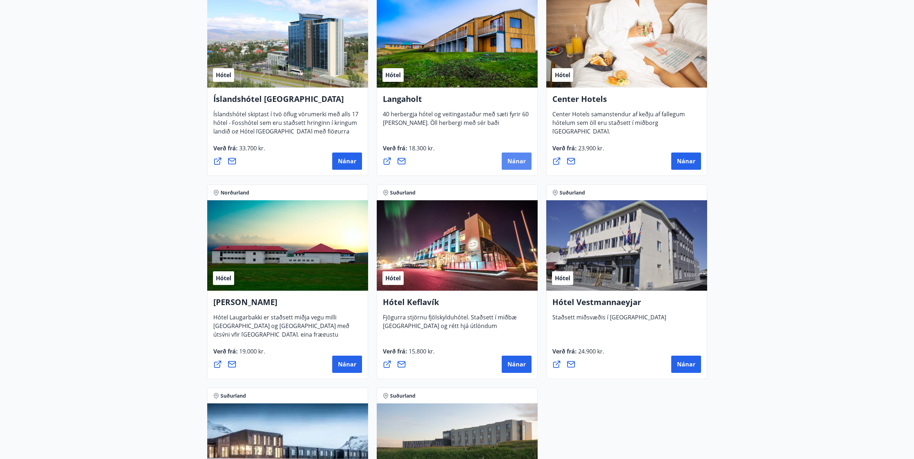
click at [525, 161] on span "Nánar" at bounding box center [516, 161] width 18 height 8
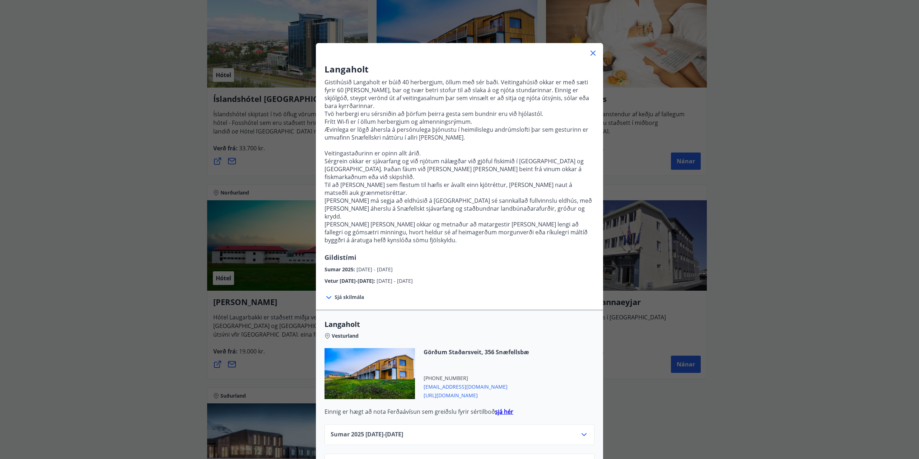
scroll to position [6, 0]
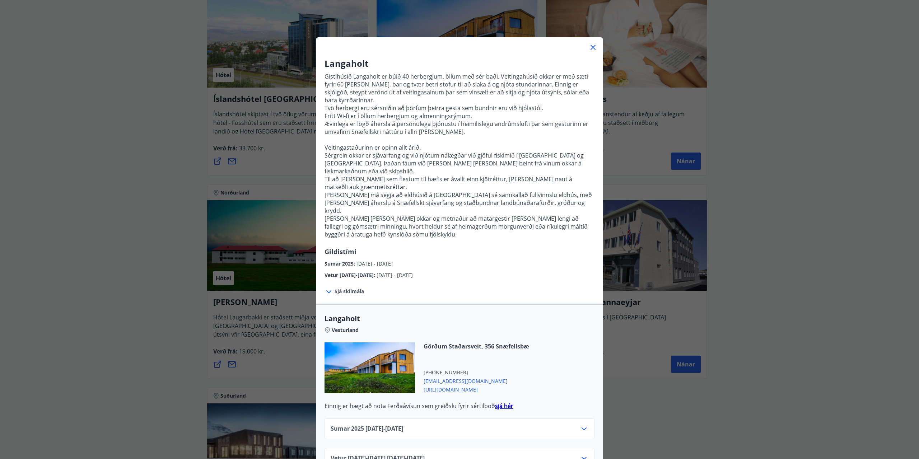
click at [403, 425] on span "Sumar [PHONE_NUMBER][DATE] - [DATE]" at bounding box center [367, 429] width 73 height 9
click at [580, 425] on icon at bounding box center [584, 429] width 9 height 9
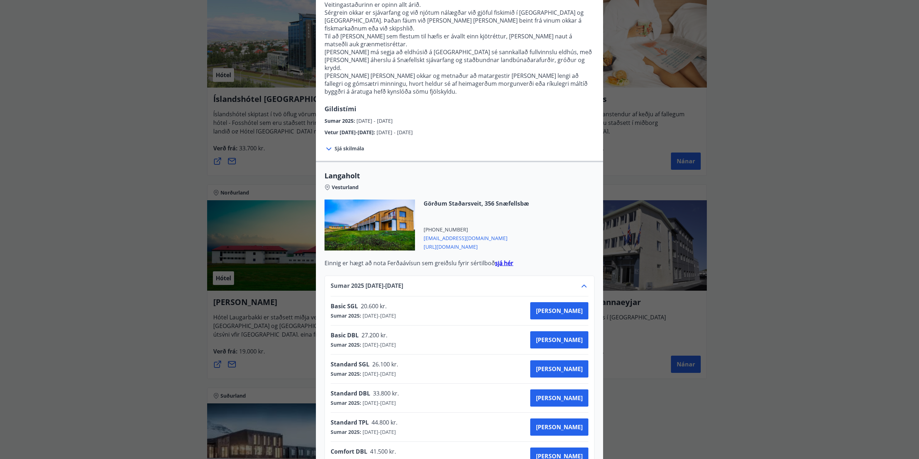
scroll to position [149, 0]
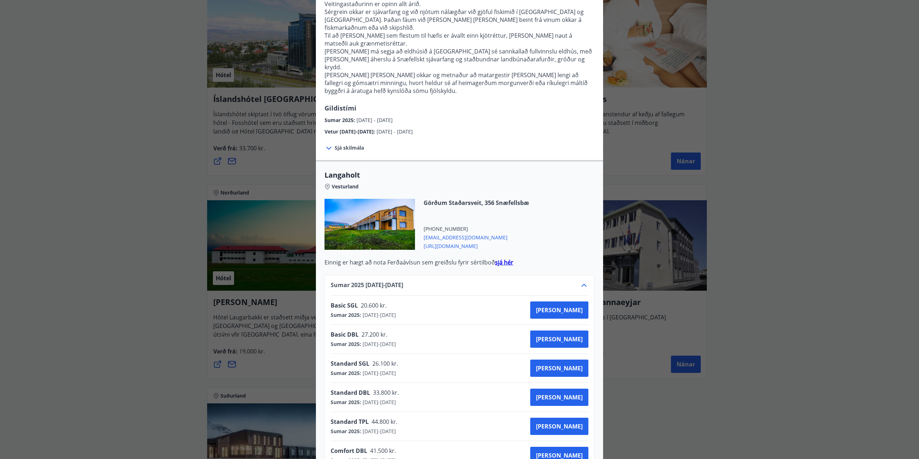
drag, startPoint x: 463, startPoint y: 329, endPoint x: 473, endPoint y: 321, distance: 12.6
click at [468, 326] on div "Basic DBL 27.200 kr. Sumar 2025 : [DATE] - [DATE] [PERSON_NAME]" at bounding box center [460, 339] width 258 height 29
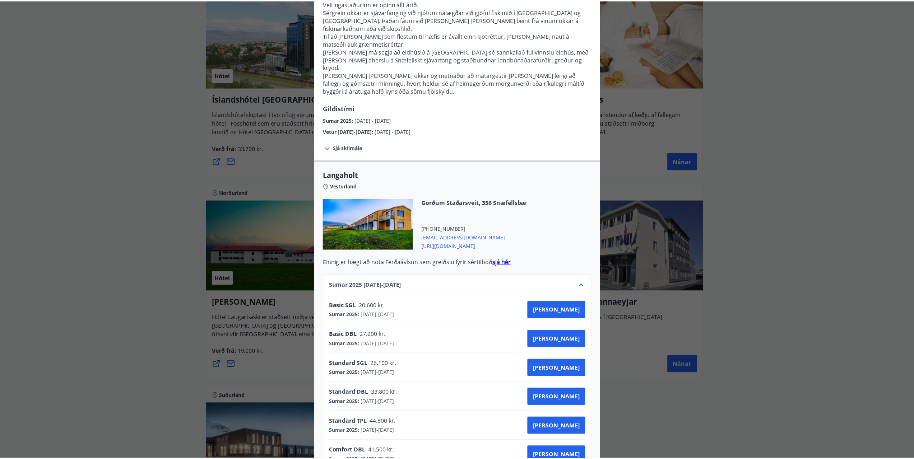
scroll to position [0, 0]
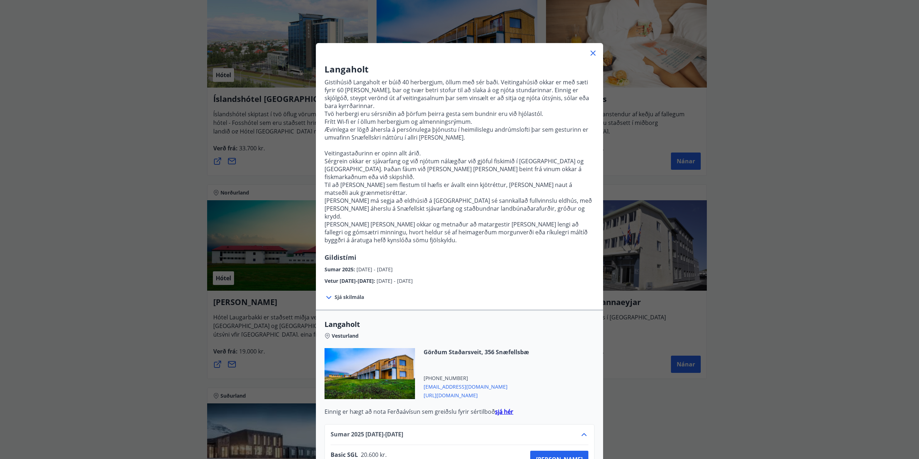
click at [589, 53] on icon at bounding box center [593, 53] width 9 height 9
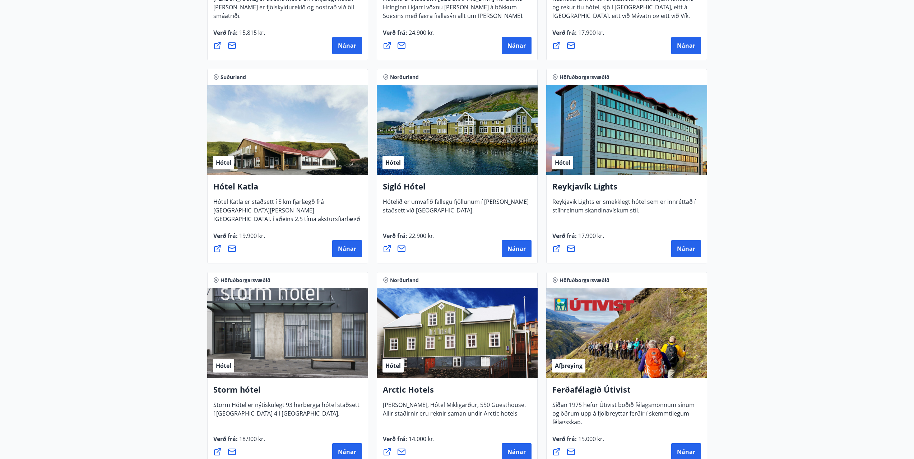
scroll to position [359, 0]
